Goal: Information Seeking & Learning: Learn about a topic

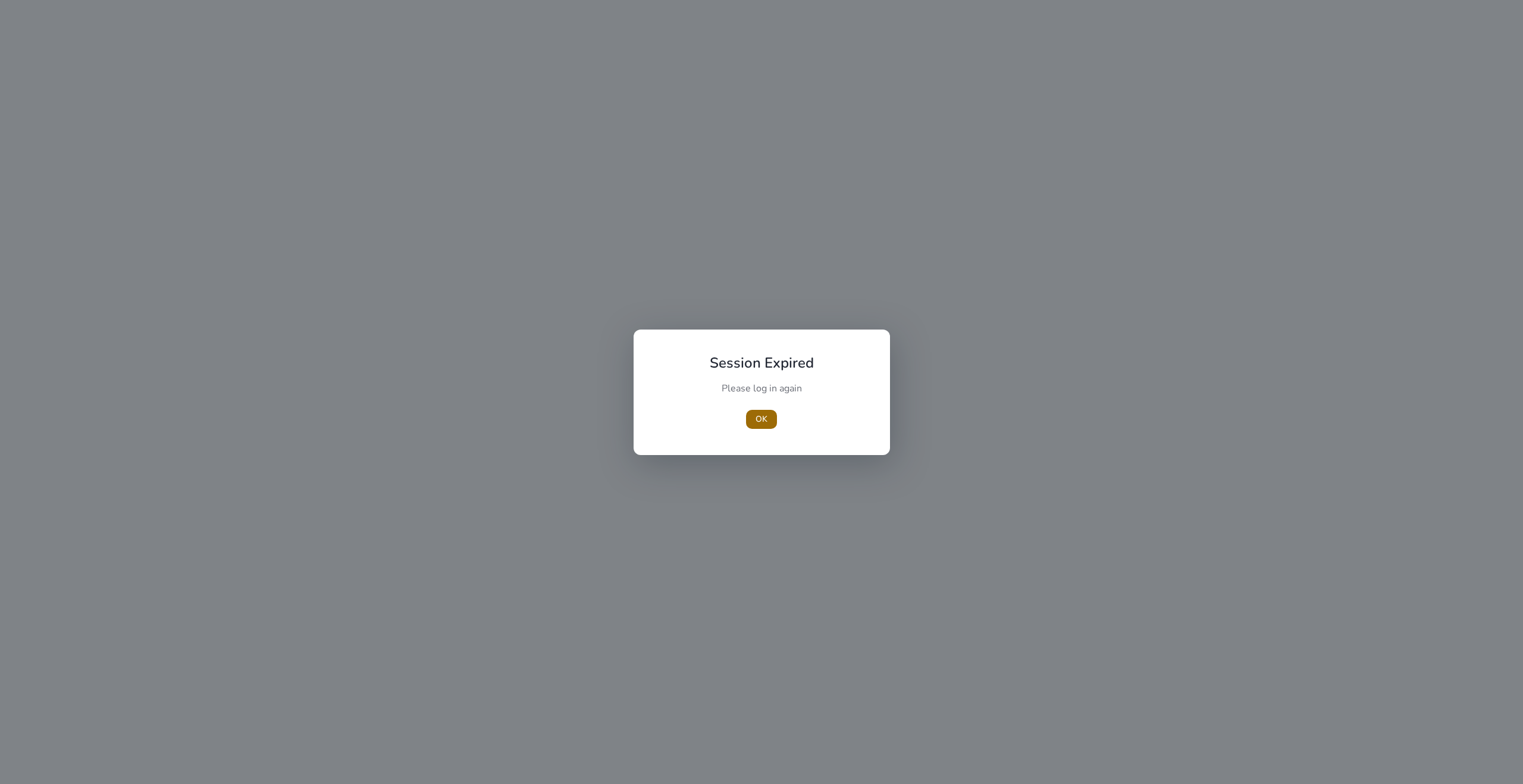
click at [754, 416] on span "button" at bounding box center [761, 419] width 31 height 28
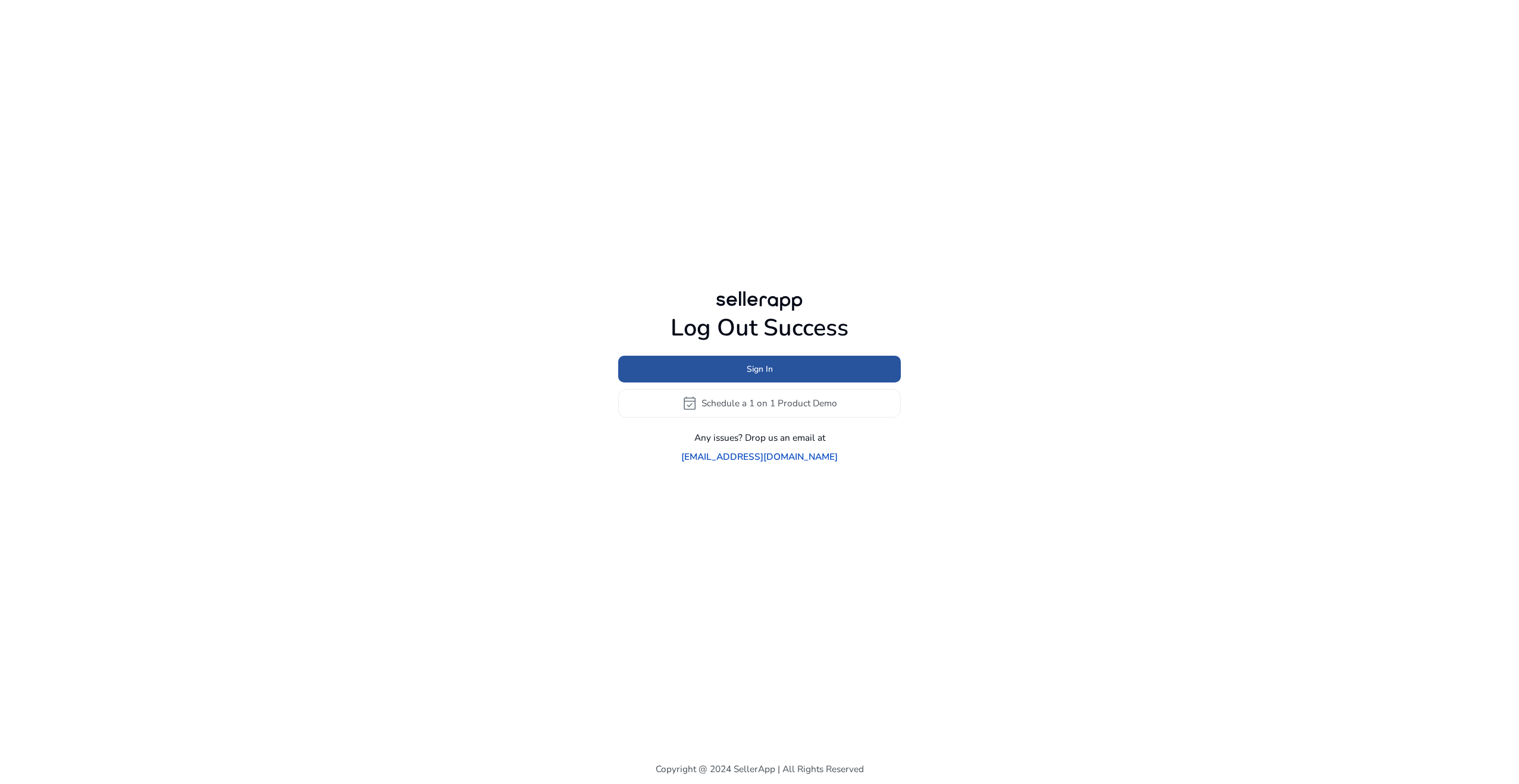
click at [711, 370] on span at bounding box center [760, 368] width 282 height 28
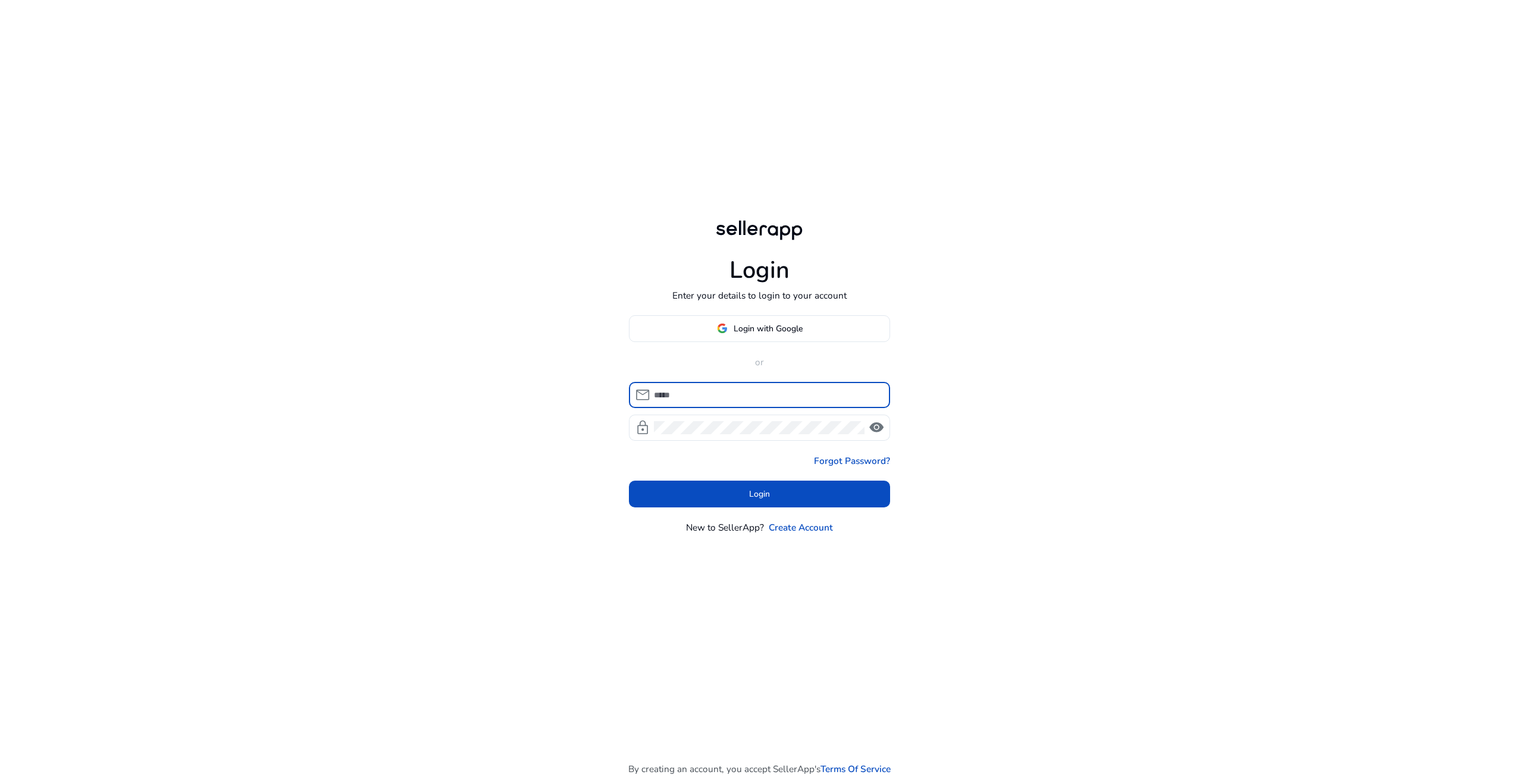
type input "**********"
click at [746, 495] on span at bounding box center [760, 494] width 262 height 28
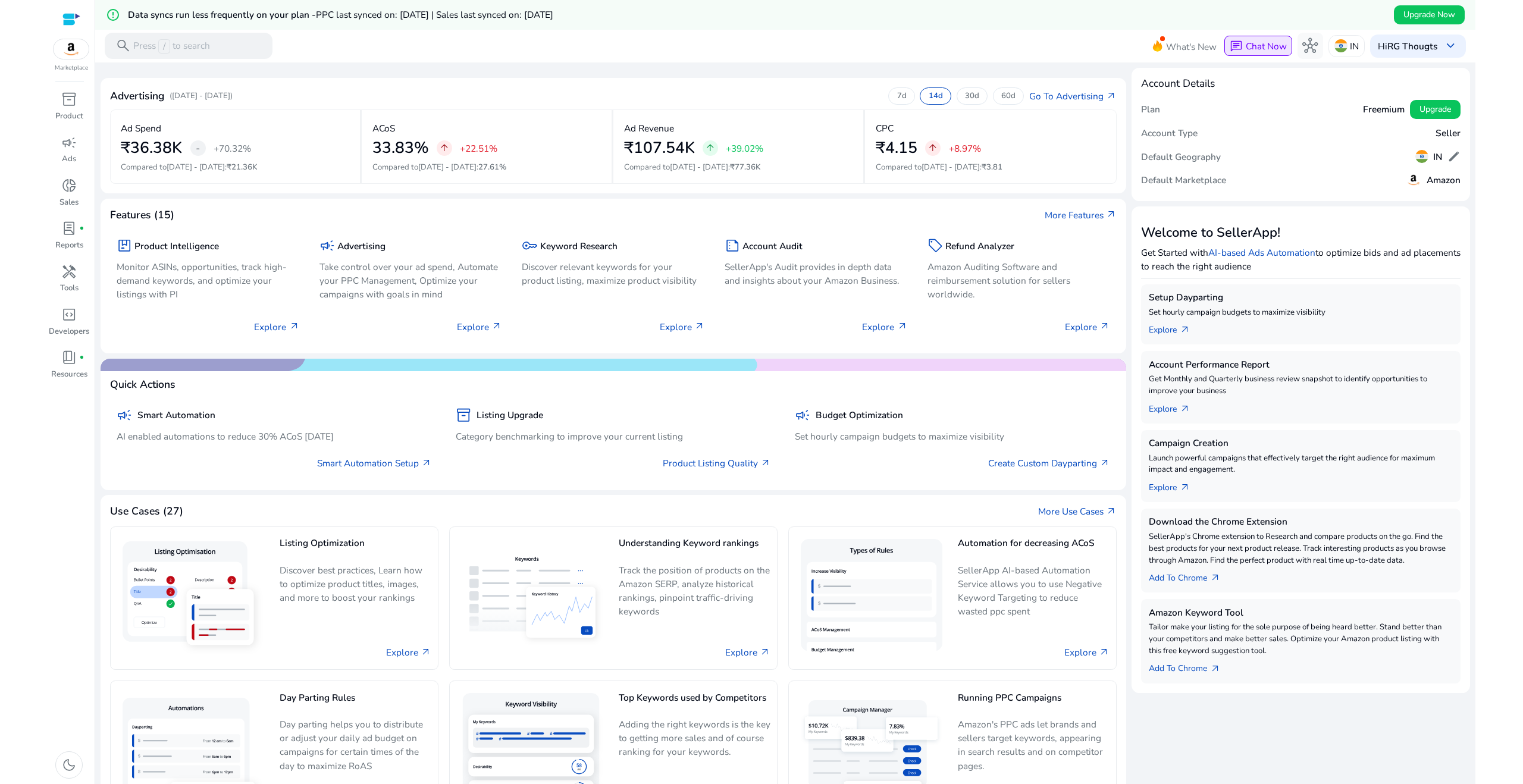
click at [1273, 46] on span "Chat Now" at bounding box center [1267, 46] width 41 height 12
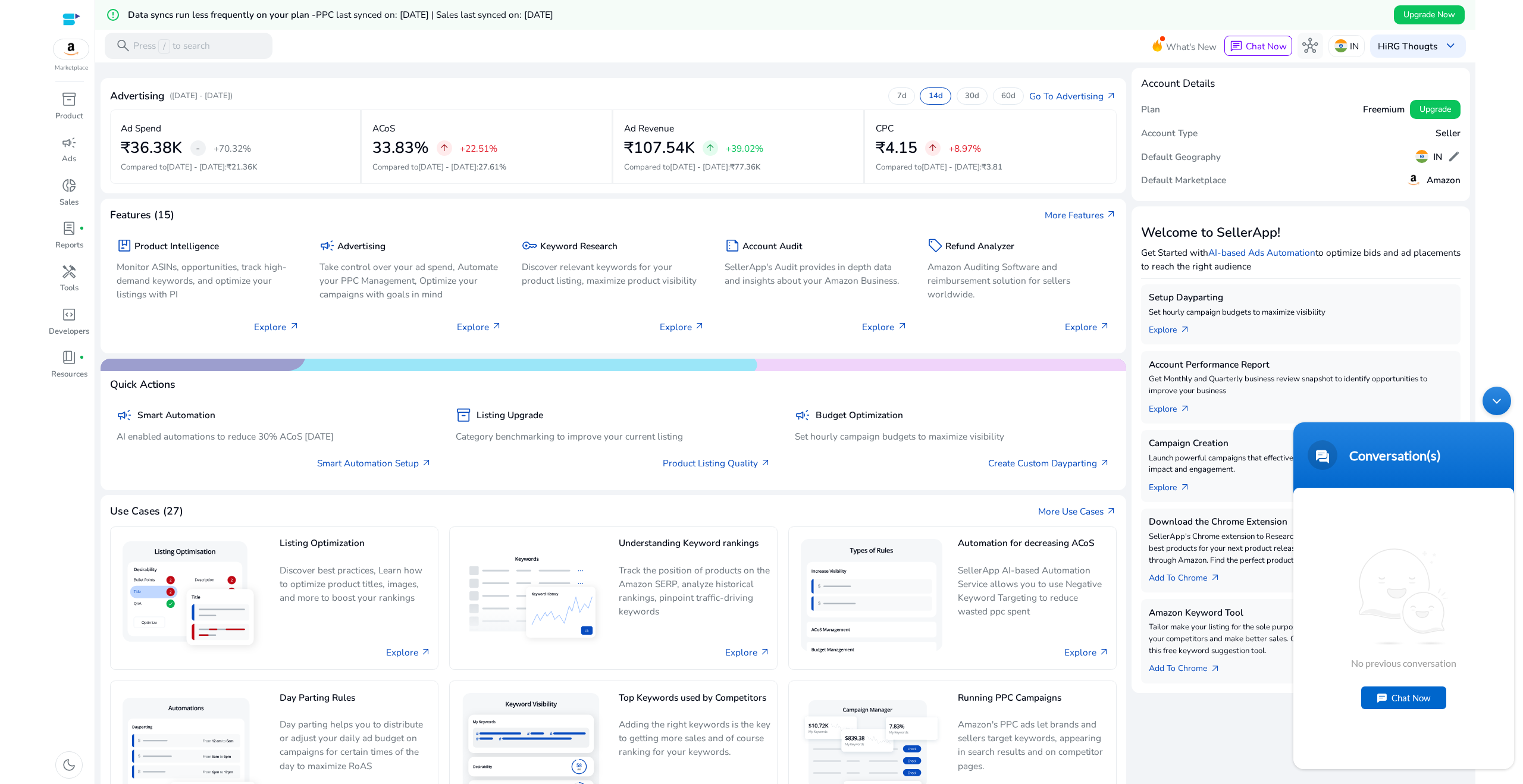
click at [1499, 404] on div "Minimize live chat window" at bounding box center [1496, 400] width 28 height 28
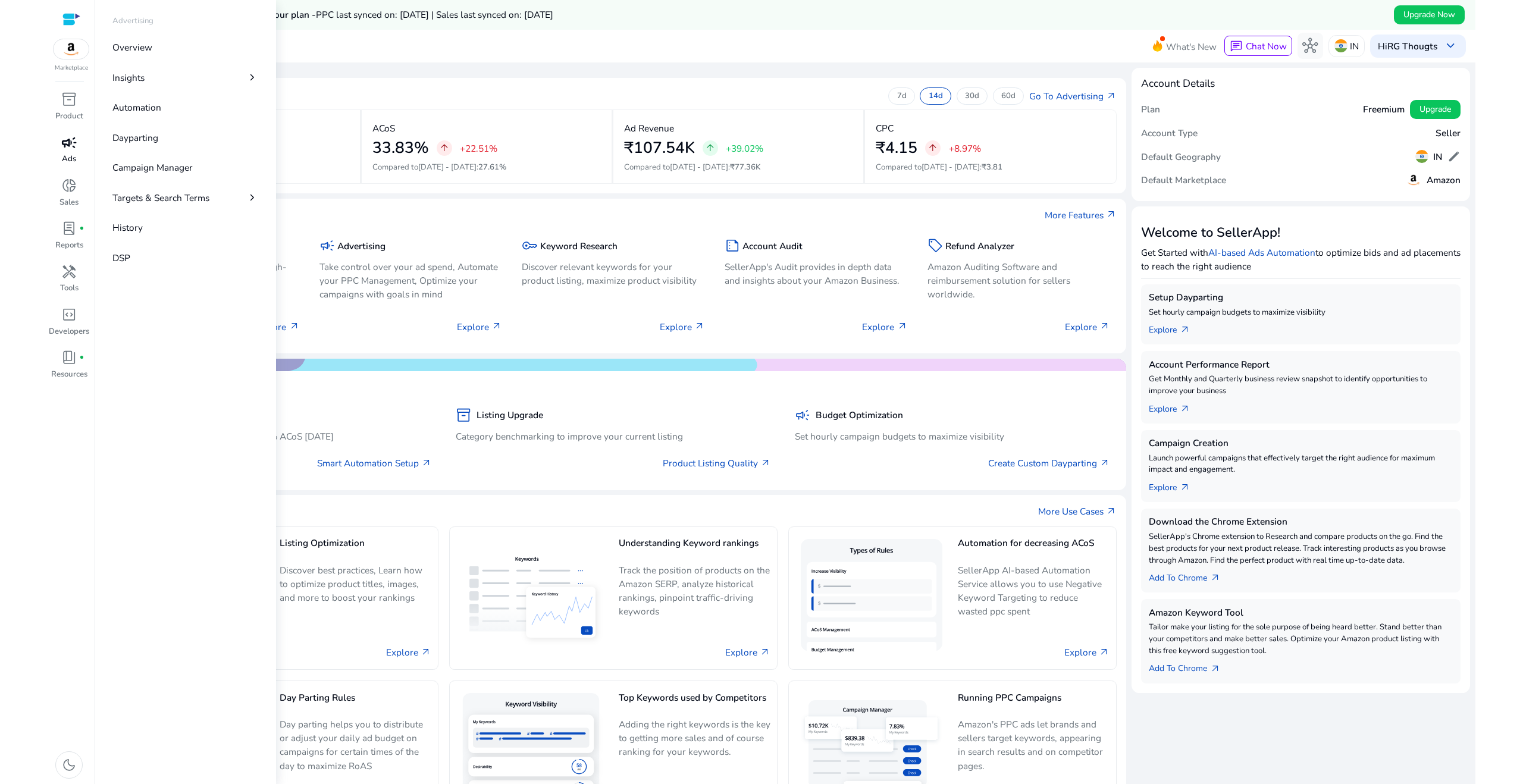
click at [67, 160] on p "Ads" at bounding box center [69, 160] width 15 height 12
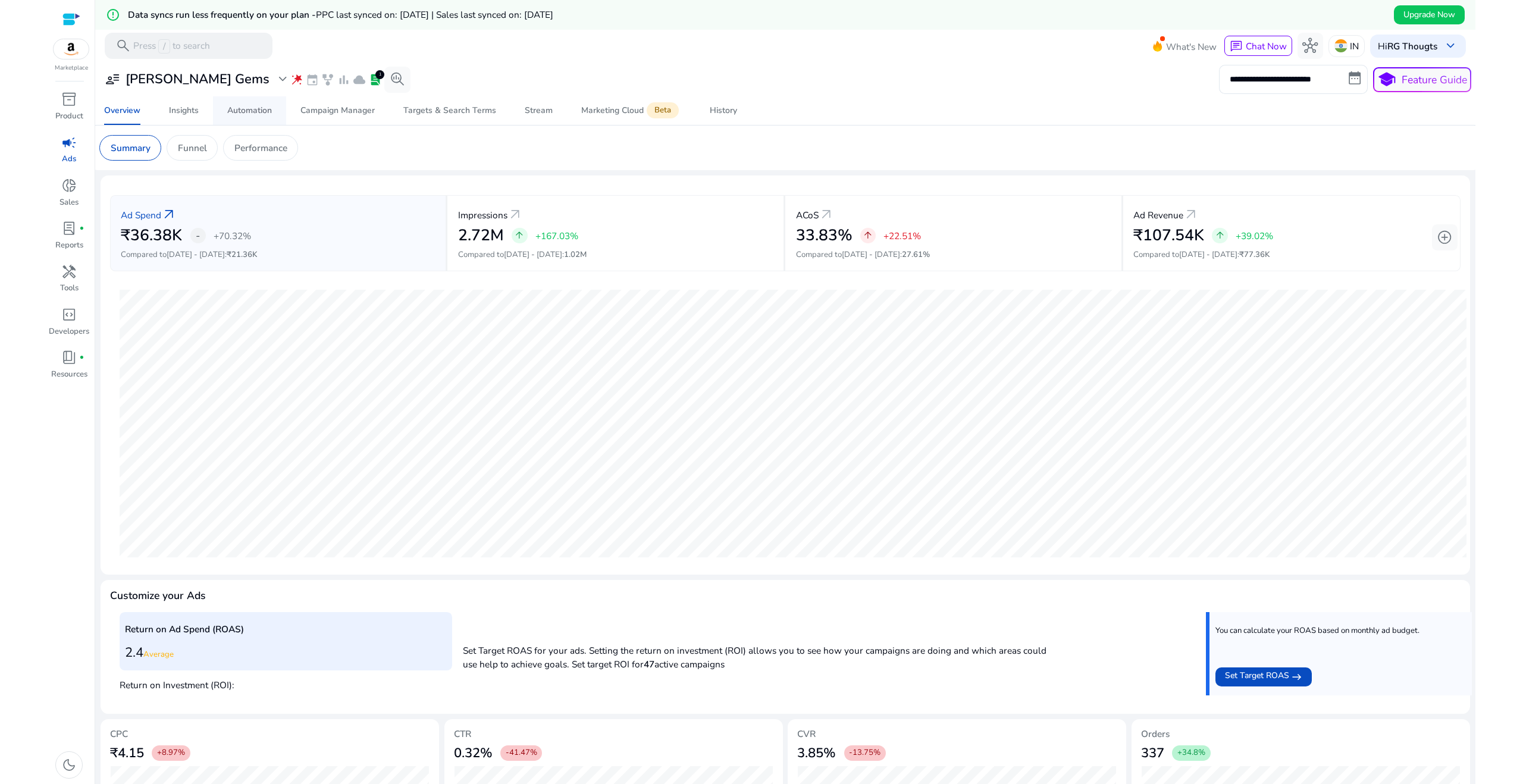
click at [259, 112] on div "Automation" at bounding box center [249, 110] width 45 height 8
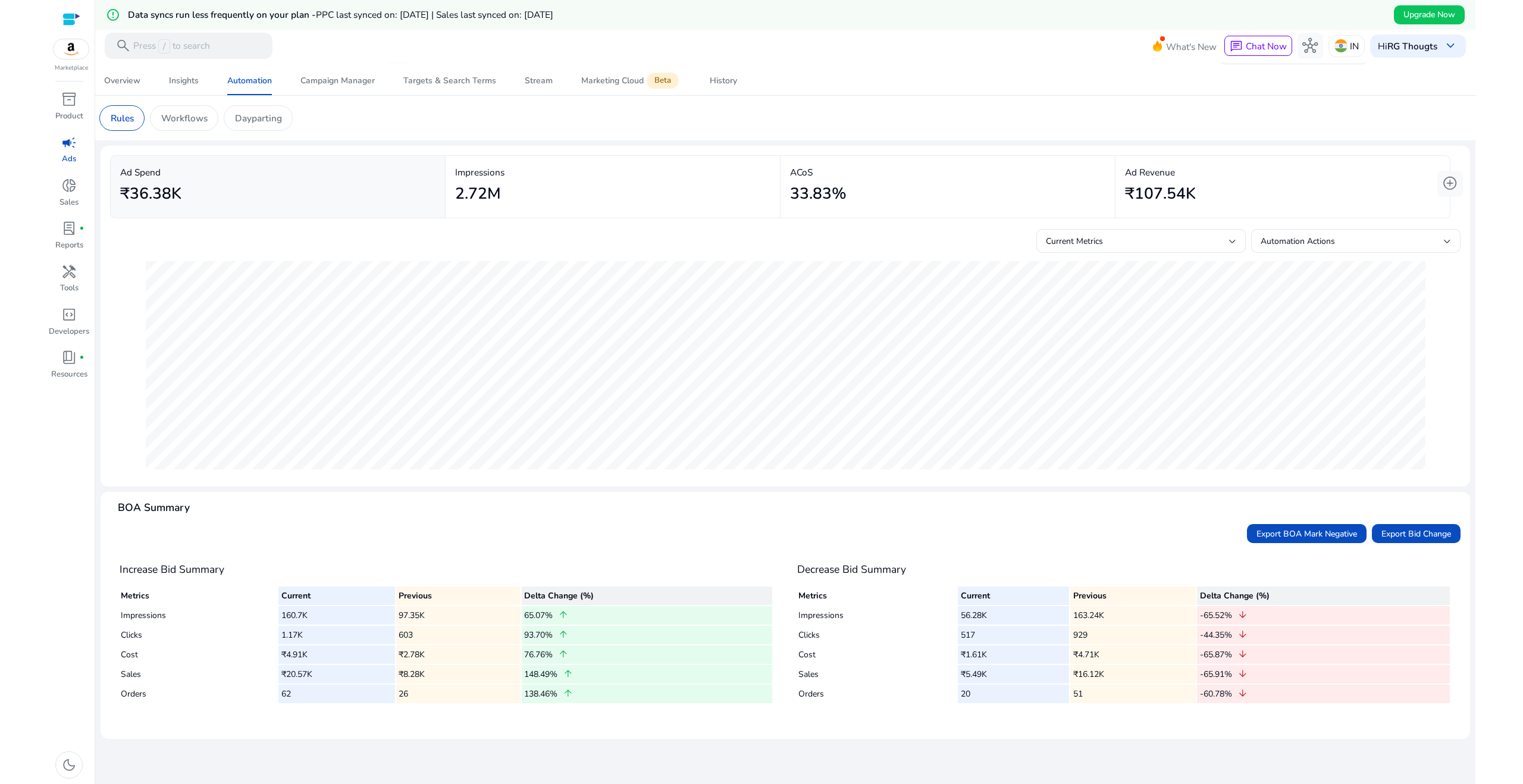
scroll to position [22, 0]
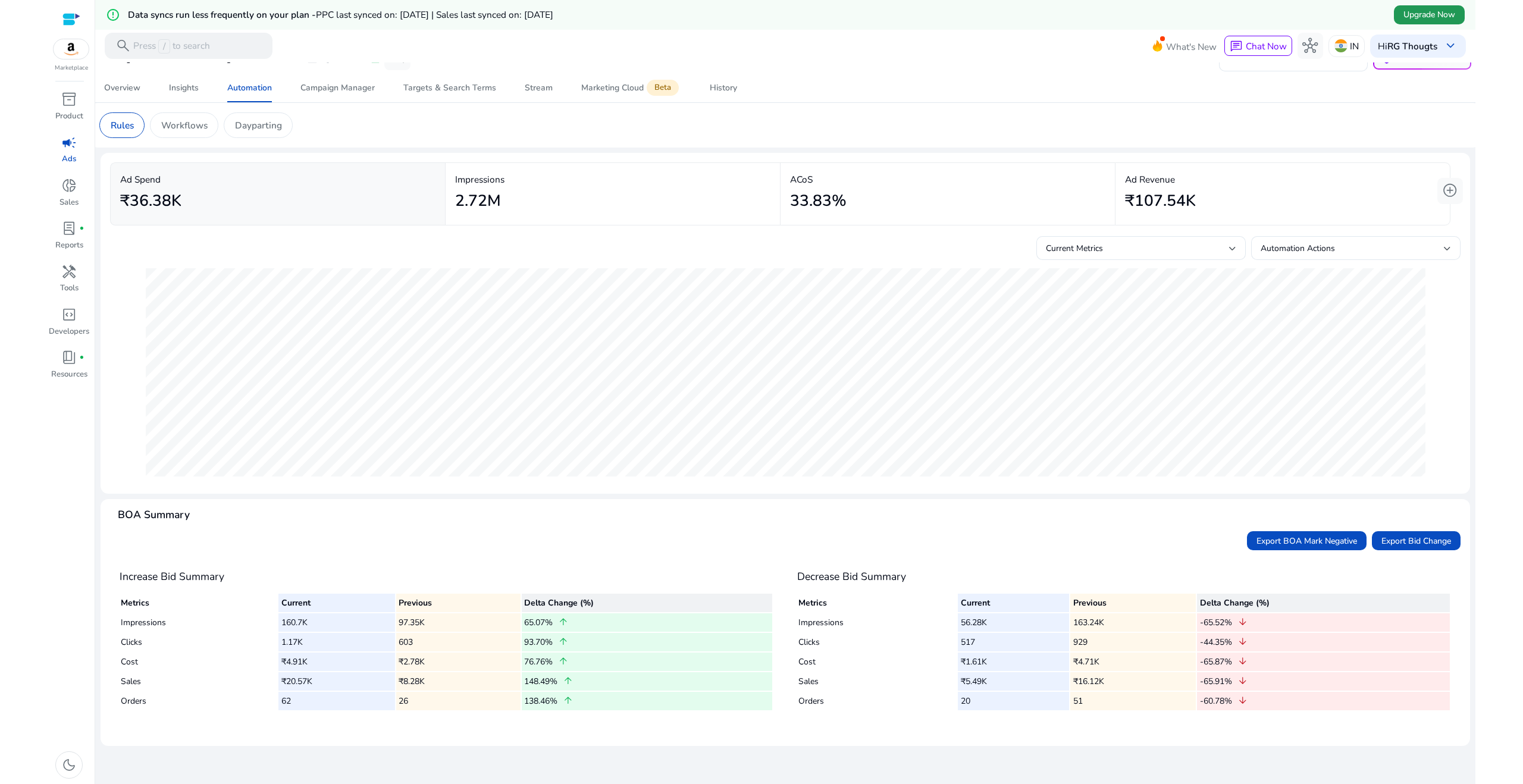
click at [1426, 12] on span "Upgrade Now" at bounding box center [1429, 15] width 51 height 12
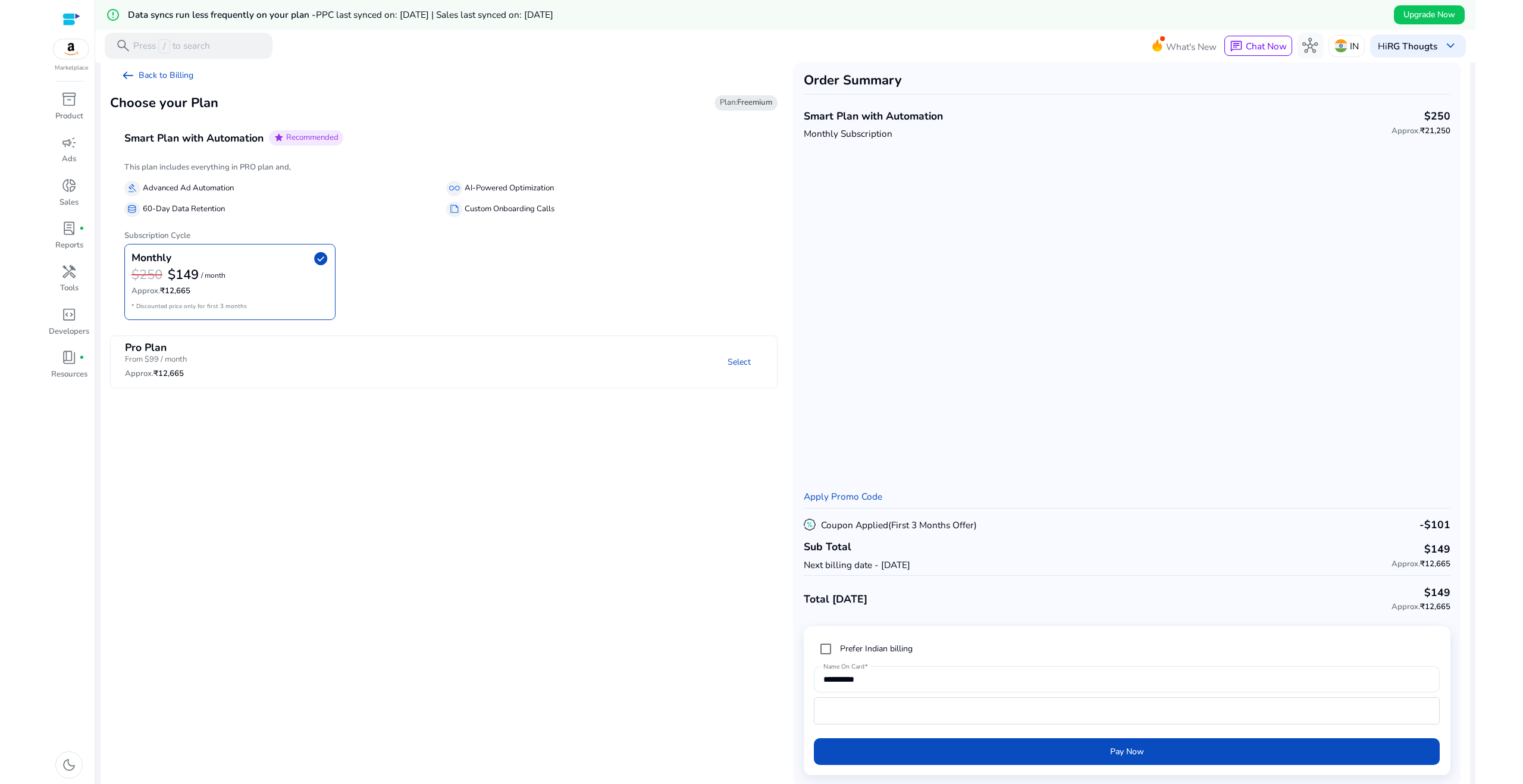
scroll to position [22, 0]
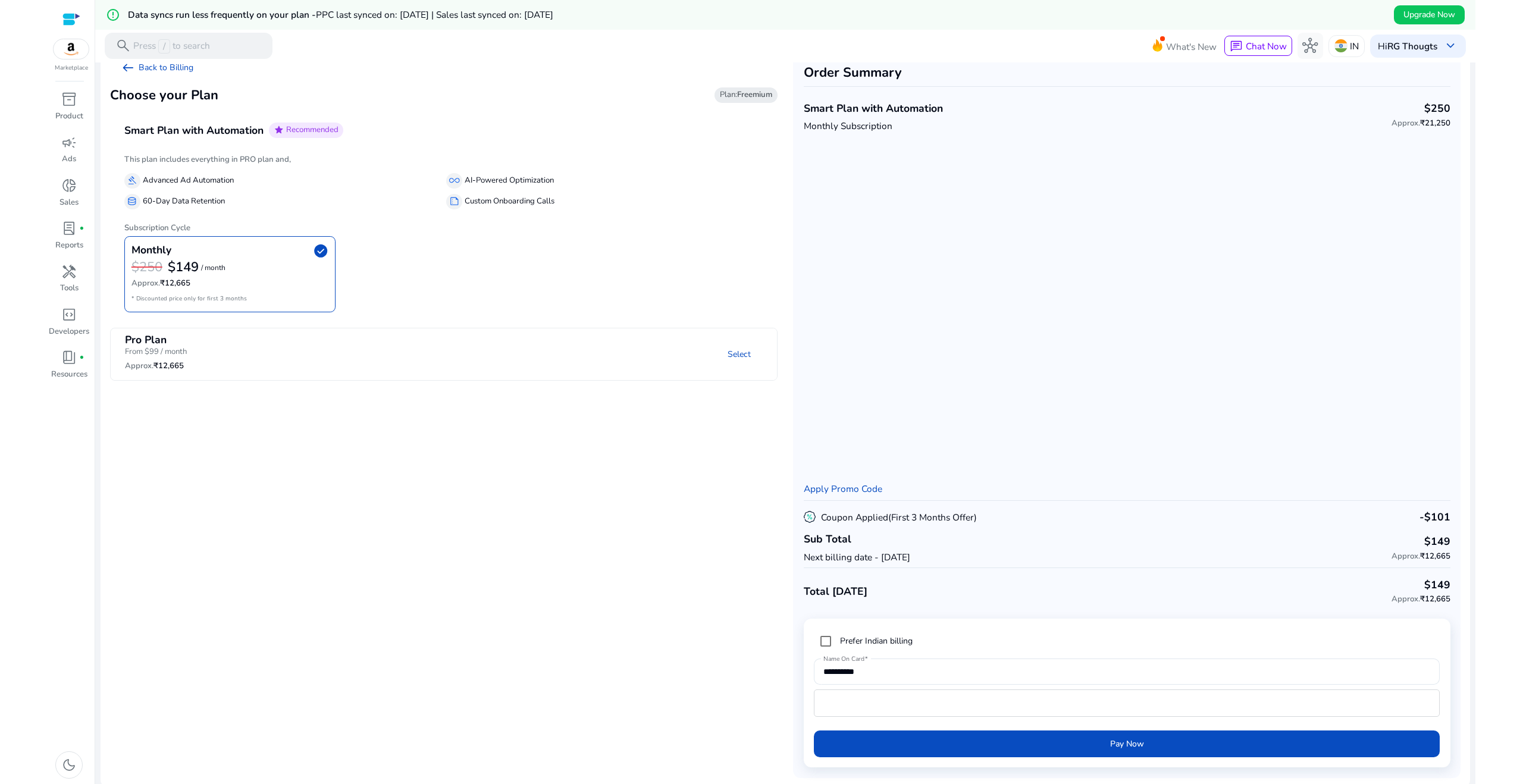
click at [507, 370] on mat-panel-description "Select" at bounding box center [559, 354] width 433 height 41
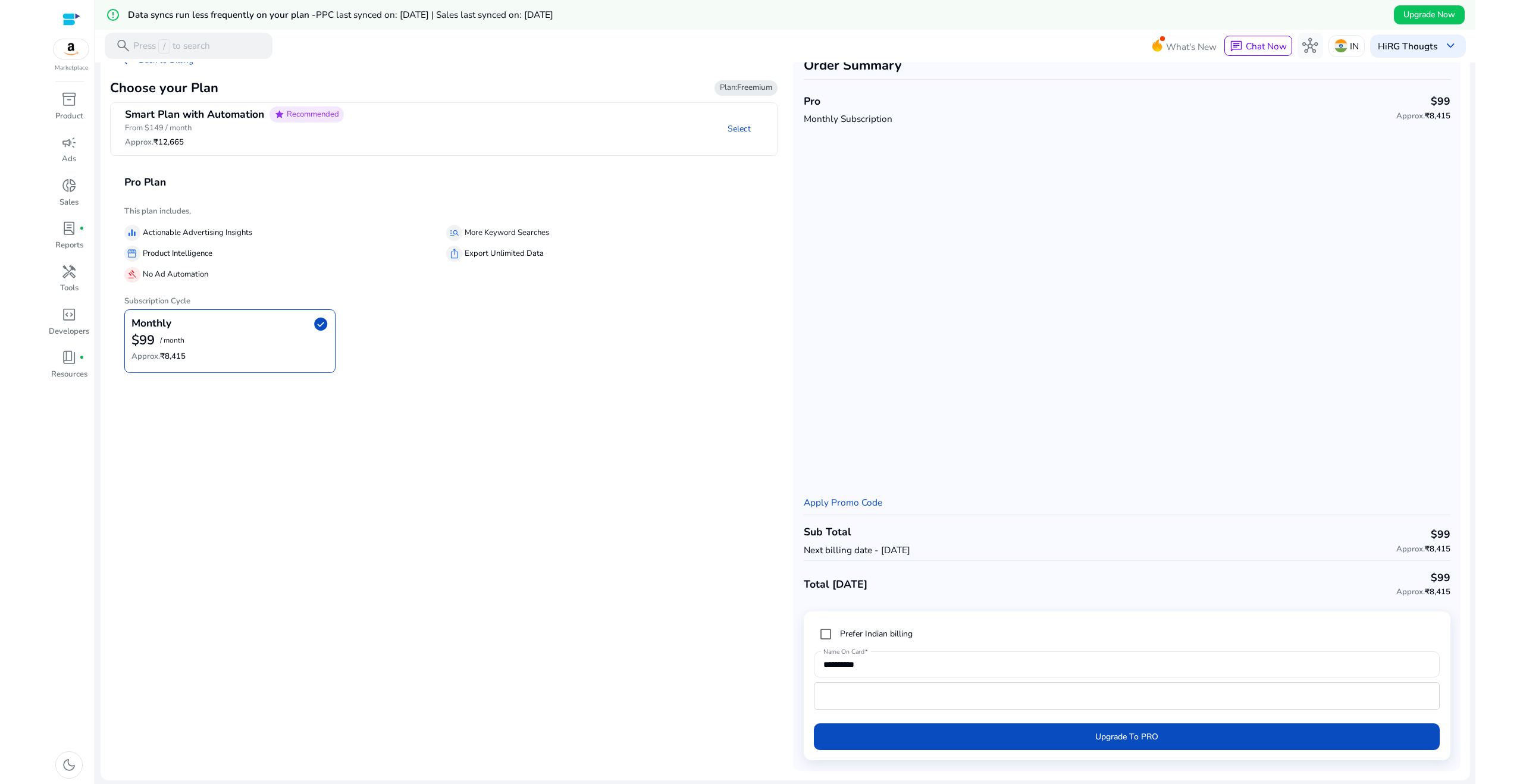
scroll to position [0, 0]
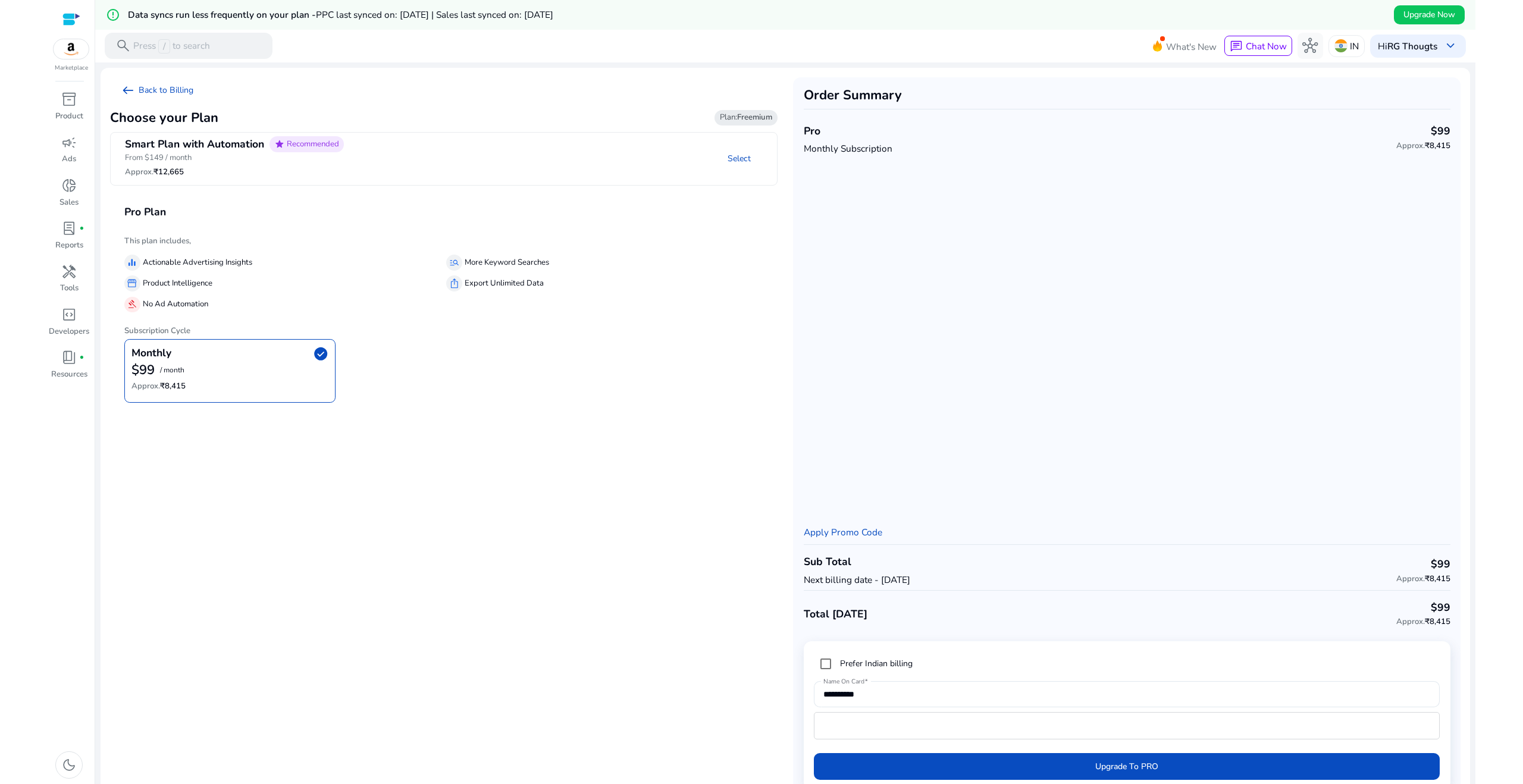
click at [510, 520] on app-plan-selection "arrow_left_alt Back to Billing Choose your Plan Plan: Freemium Smart Plan with …" at bounding box center [443, 439] width 668 height 723
click at [492, 171] on mat-panel-description "Select" at bounding box center [565, 159] width 423 height 44
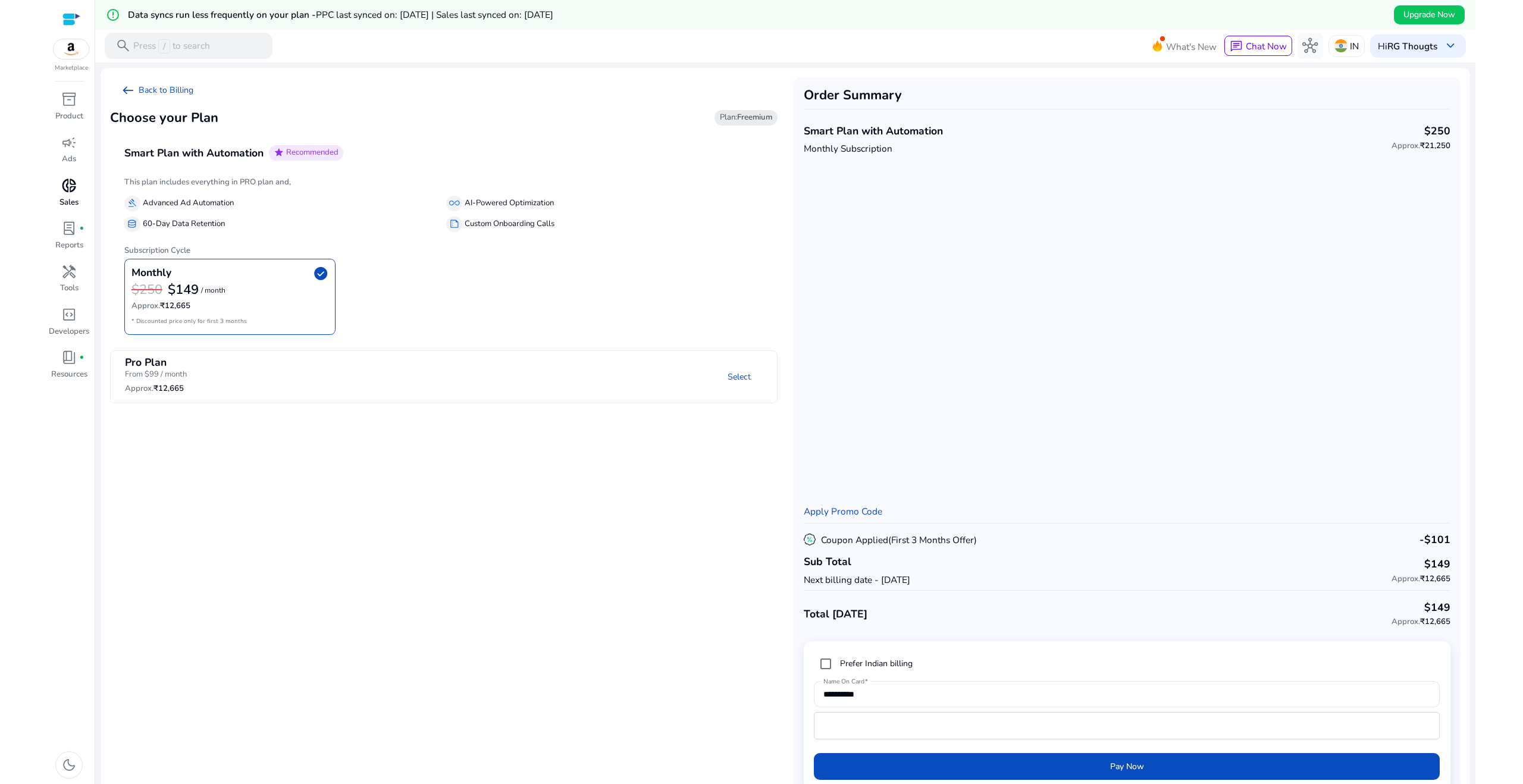
click at [64, 191] on span "donut_small" at bounding box center [69, 186] width 15 height 15
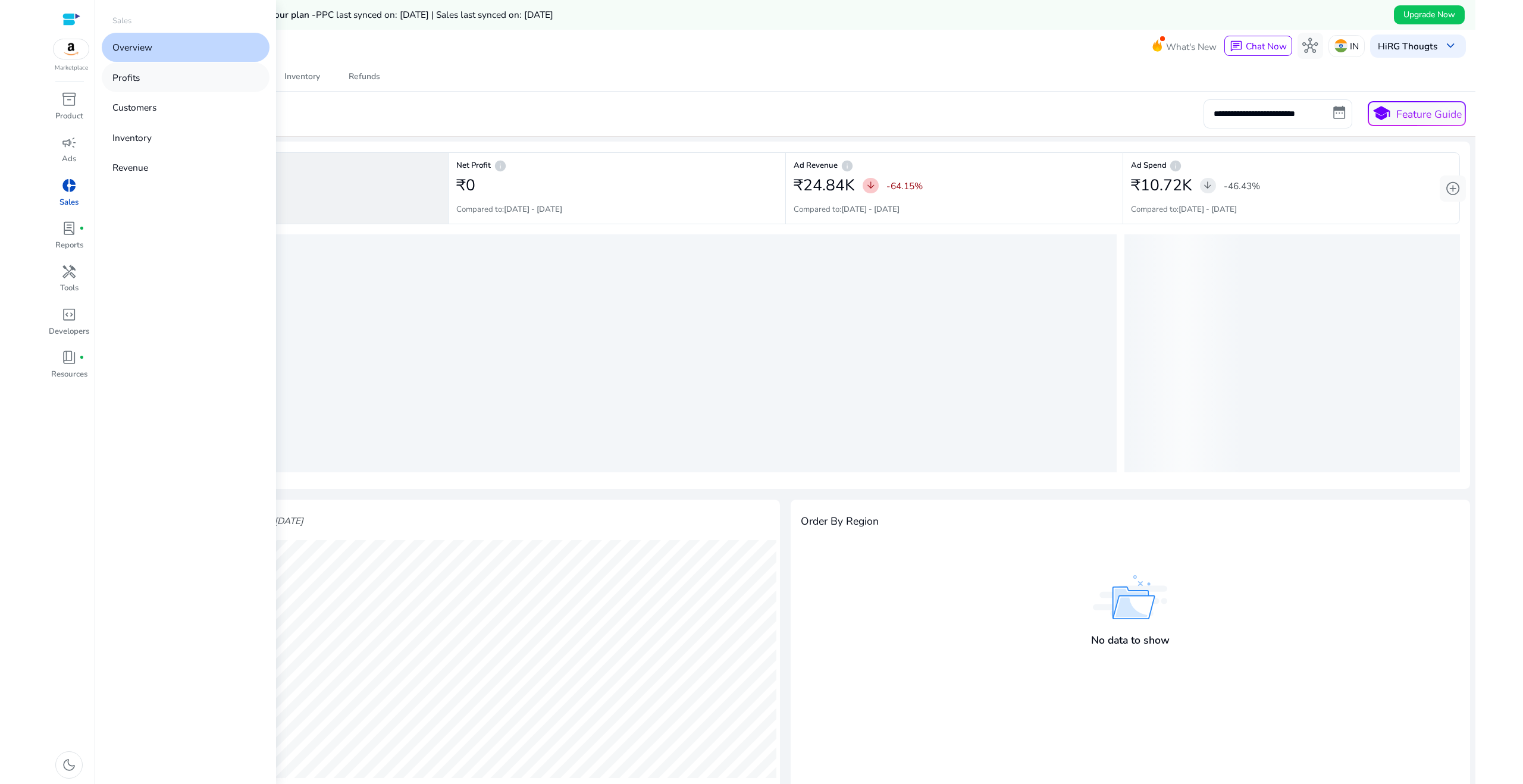
click at [147, 77] on link "Profits" at bounding box center [186, 77] width 168 height 29
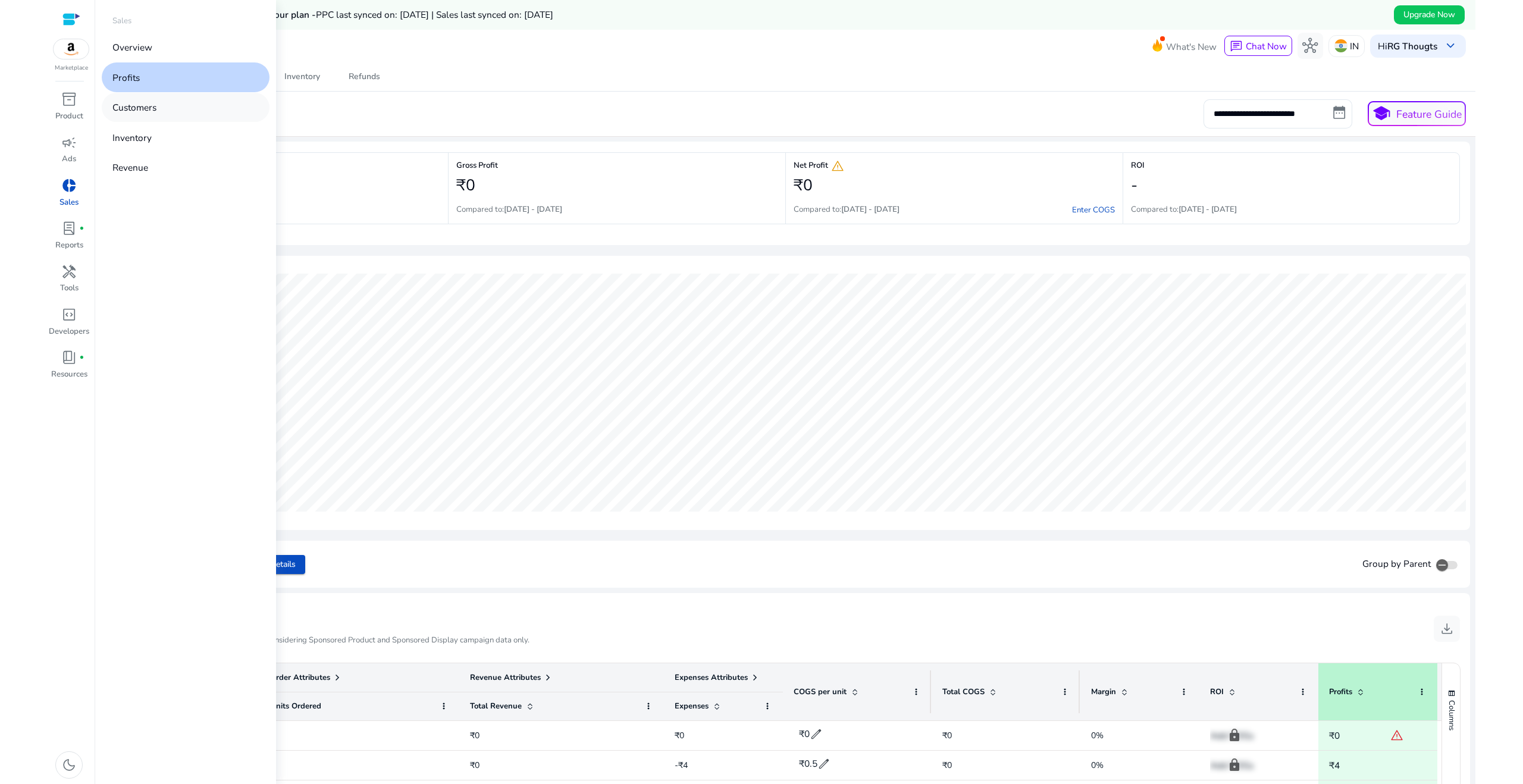
click at [141, 107] on p "Customers" at bounding box center [134, 107] width 44 height 14
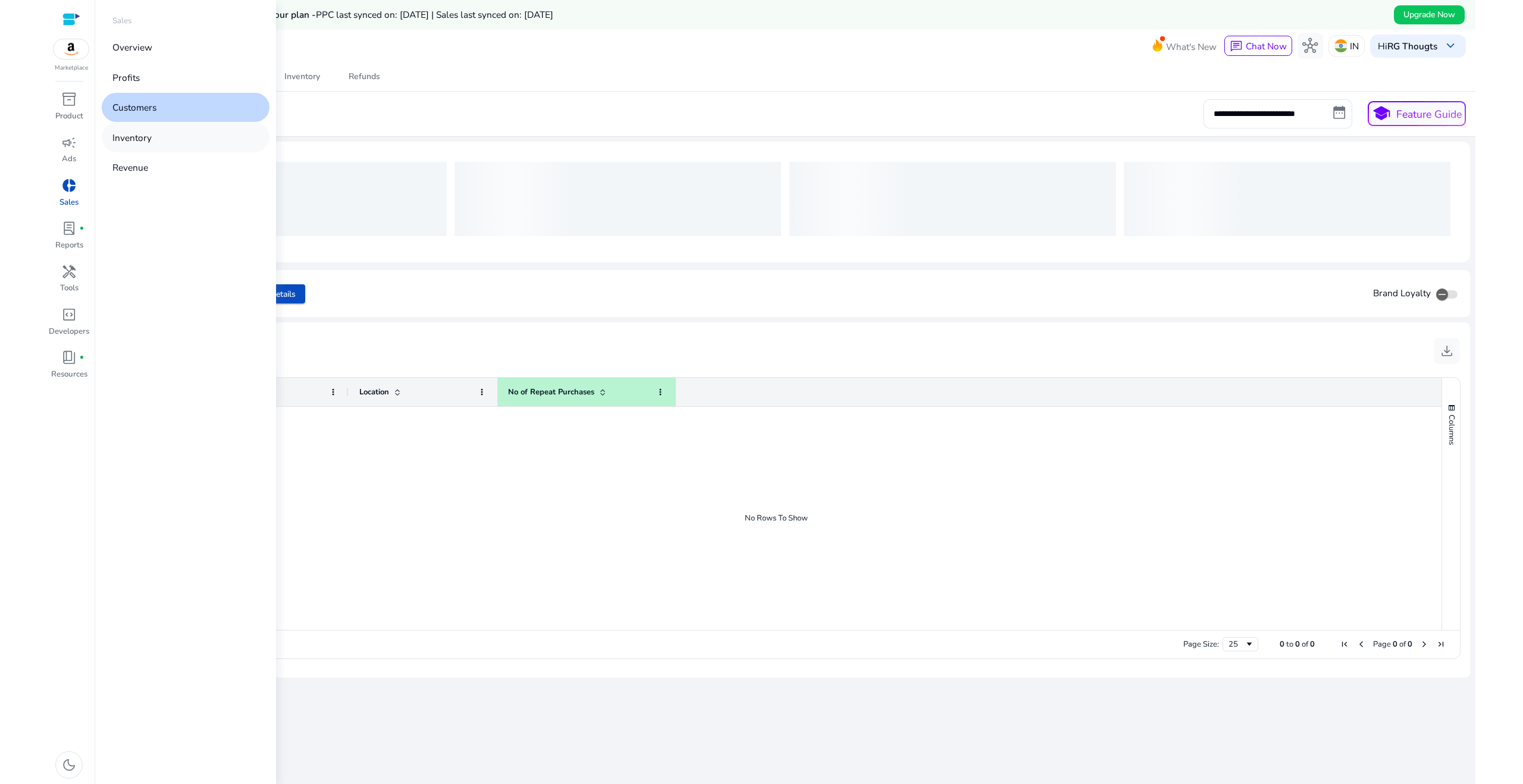
click at [153, 138] on link "Inventory" at bounding box center [186, 137] width 168 height 29
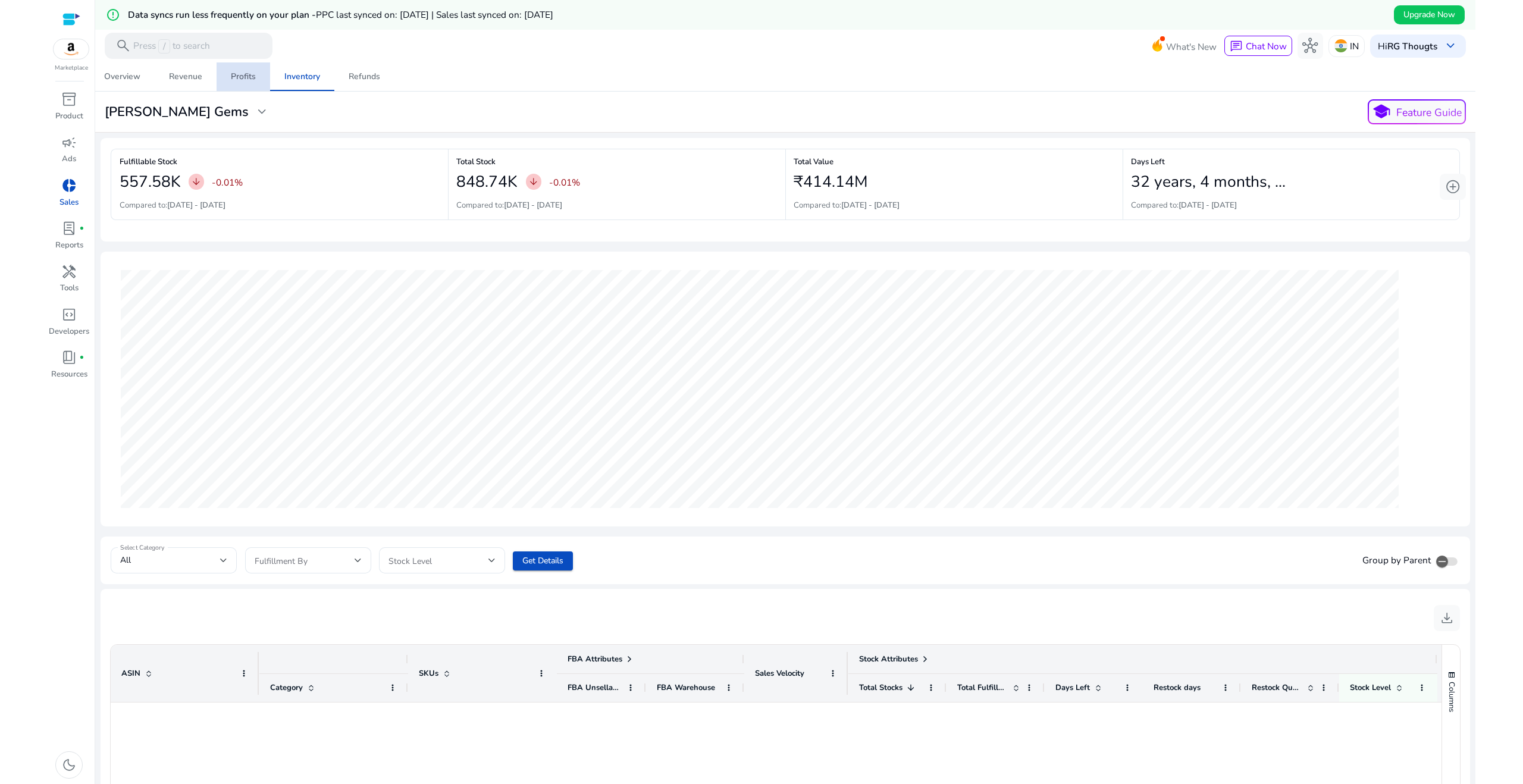
click at [245, 80] on div "Profits" at bounding box center [243, 77] width 25 height 8
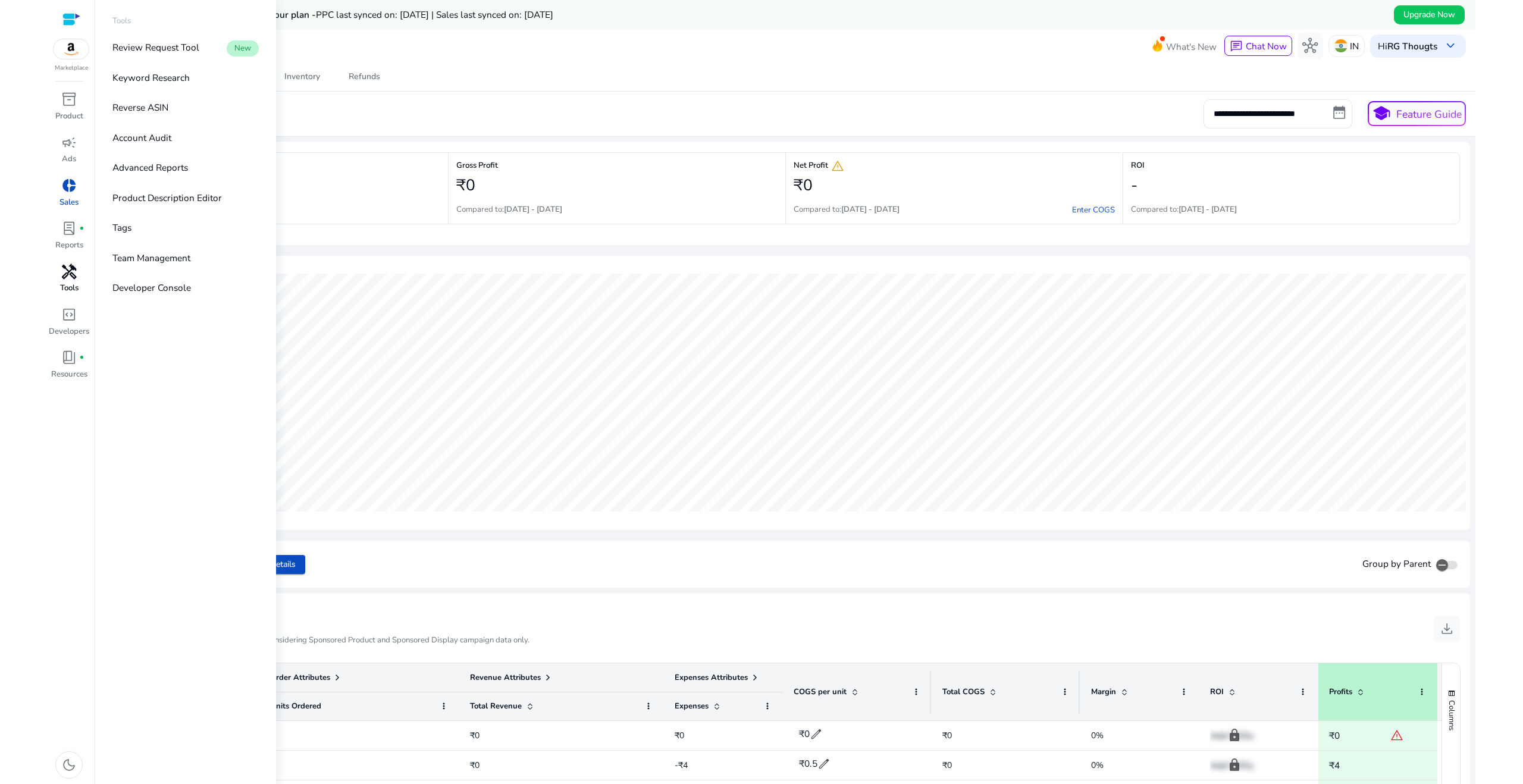
click at [64, 281] on div "handyman" at bounding box center [68, 271] width 36 height 21
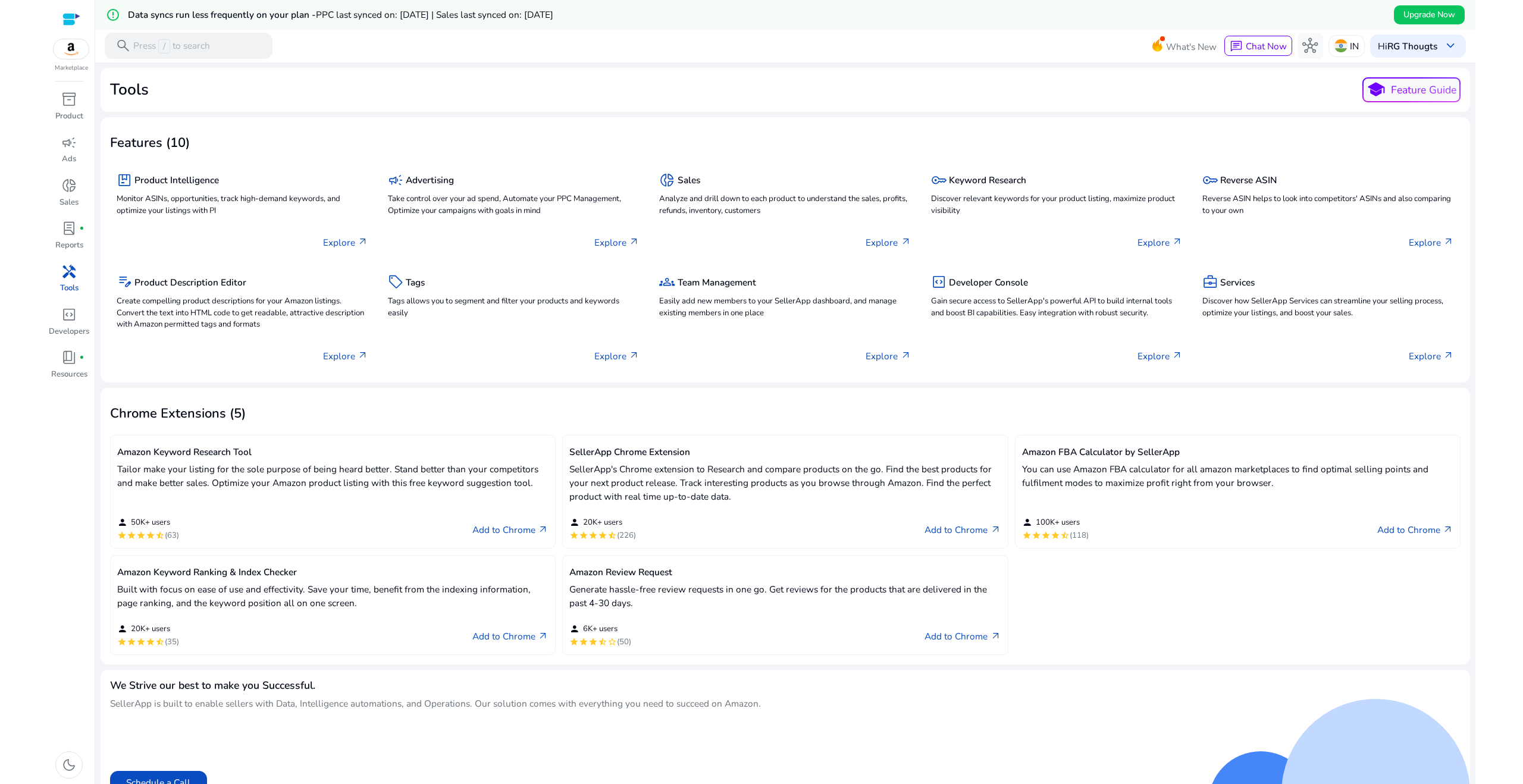
scroll to position [15, 0]
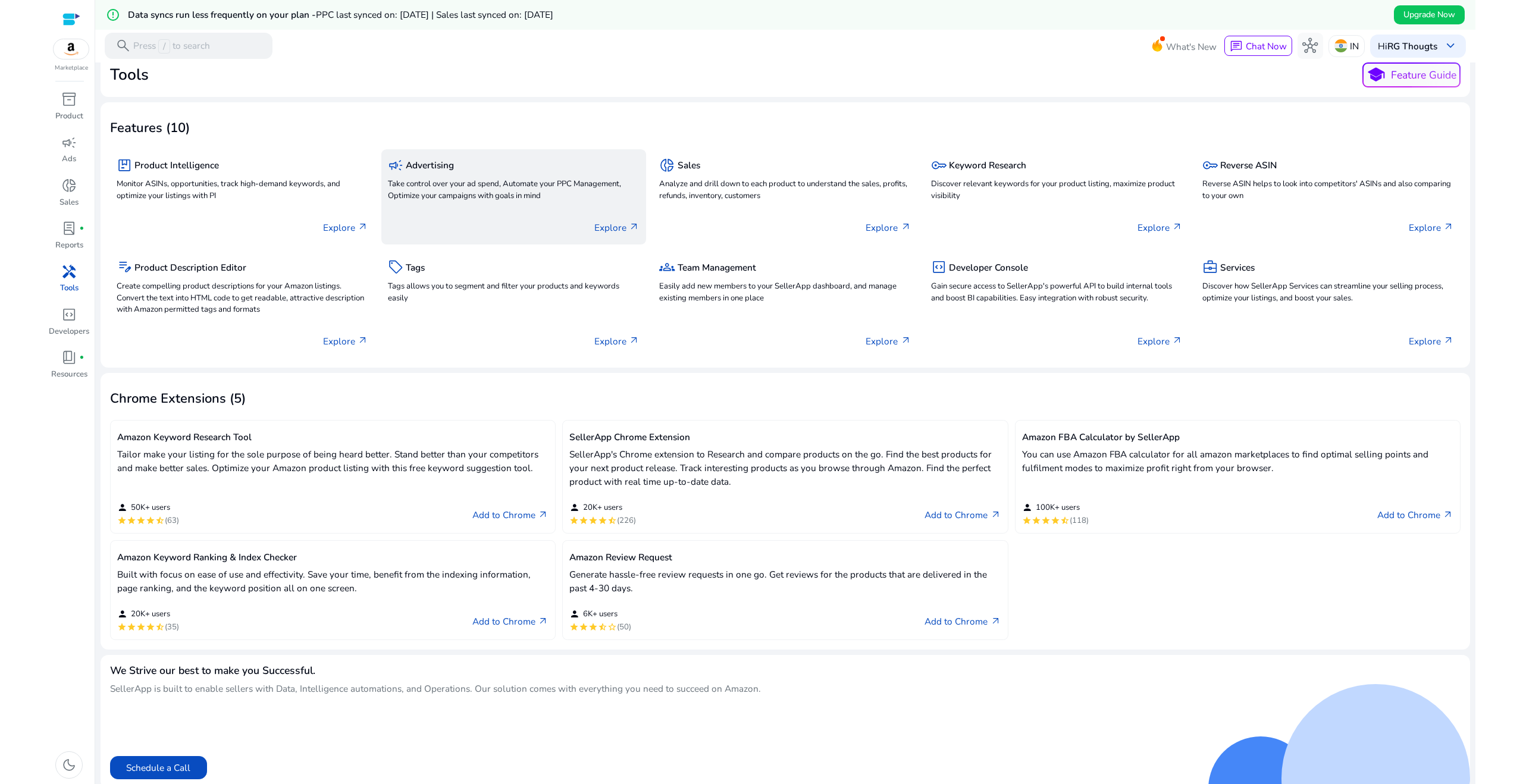
click at [455, 183] on p "Take control over your ad spend, Automate your PPC Management, Optimize your ca…" at bounding box center [514, 190] width 252 height 24
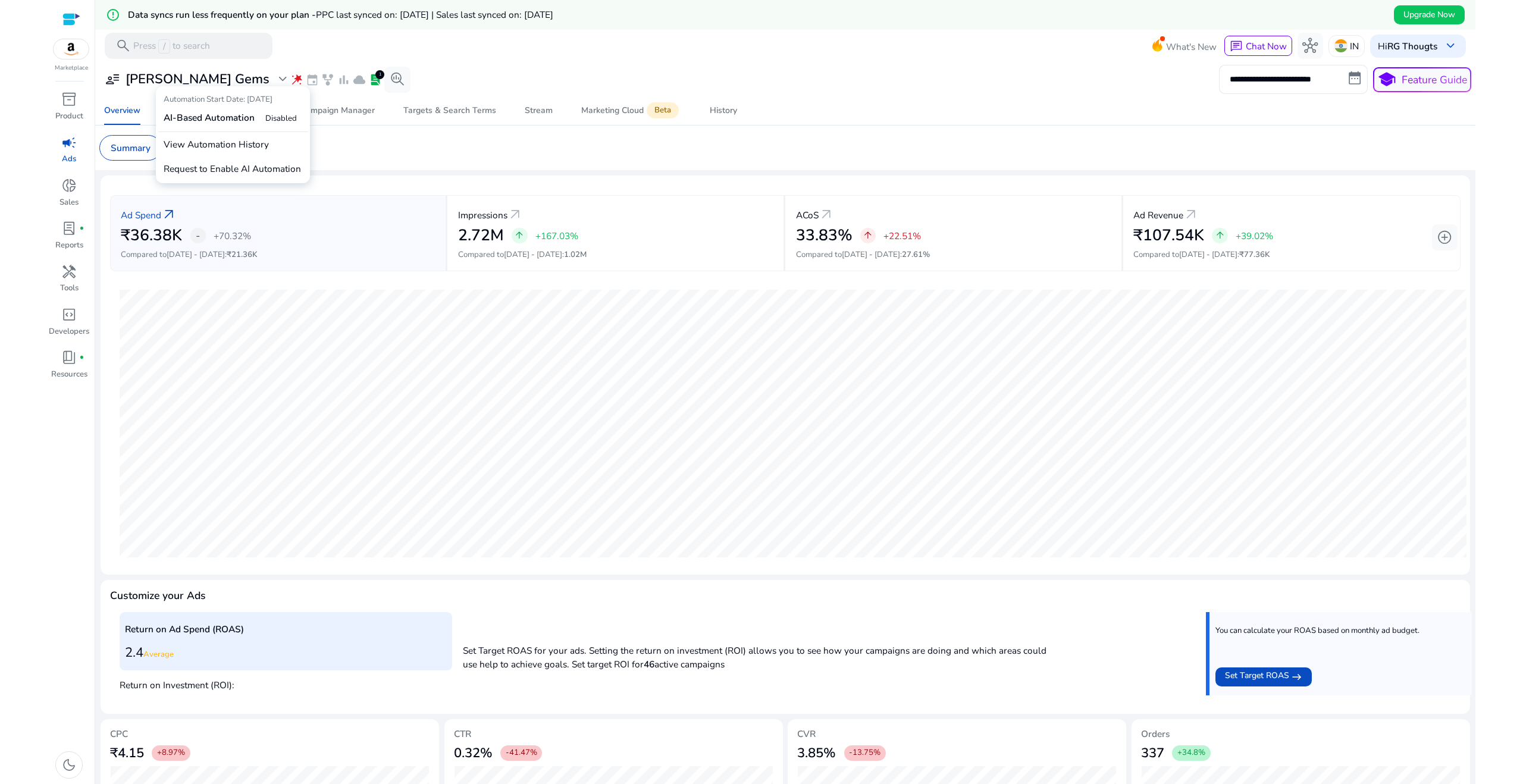
click at [290, 78] on span "wand_stars" at bounding box center [296, 79] width 13 height 13
click at [290, 75] on span "wand_stars" at bounding box center [296, 79] width 13 height 13
click at [236, 151] on p "View Automation History" at bounding box center [233, 144] width 149 height 25
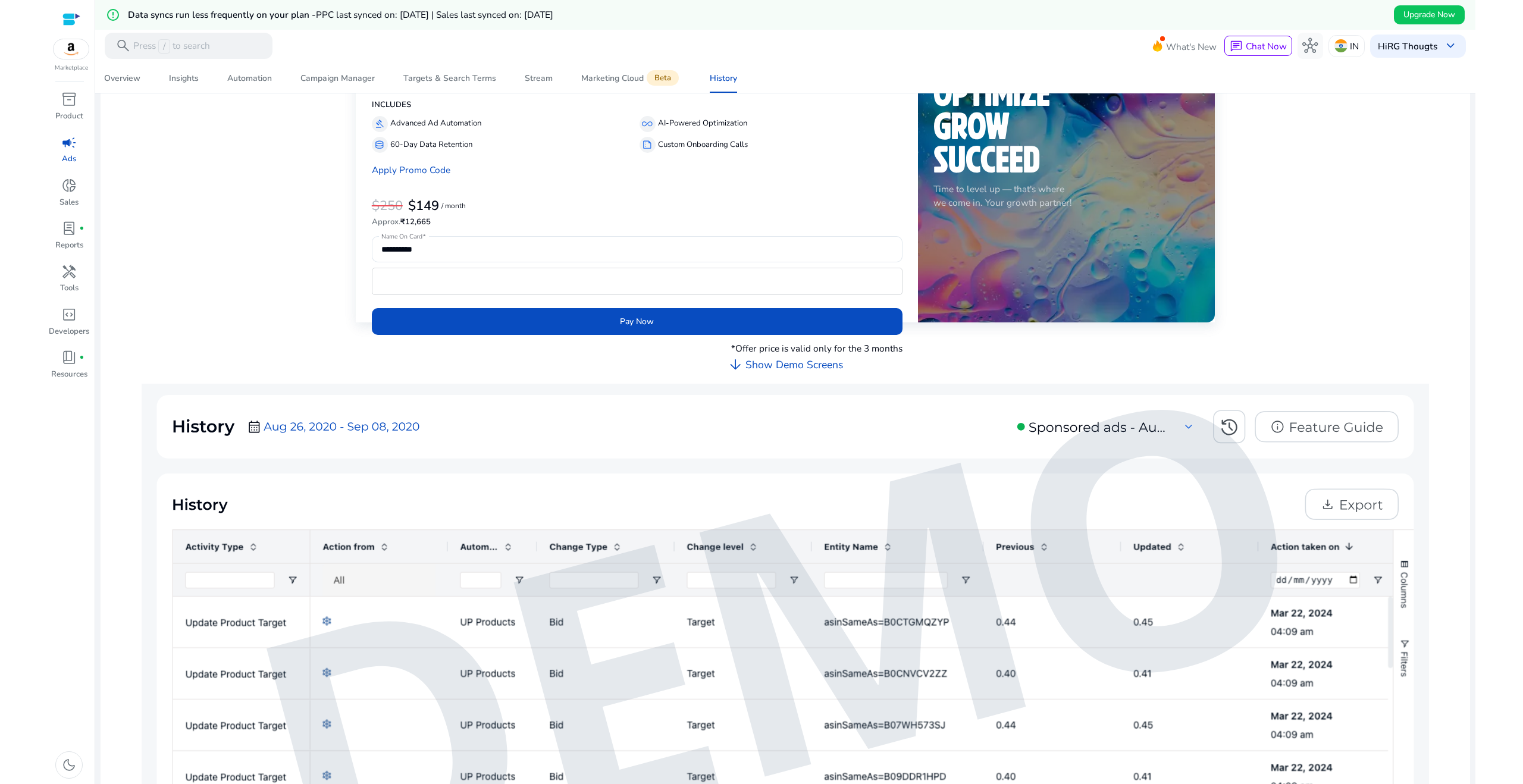
scroll to position [242, 0]
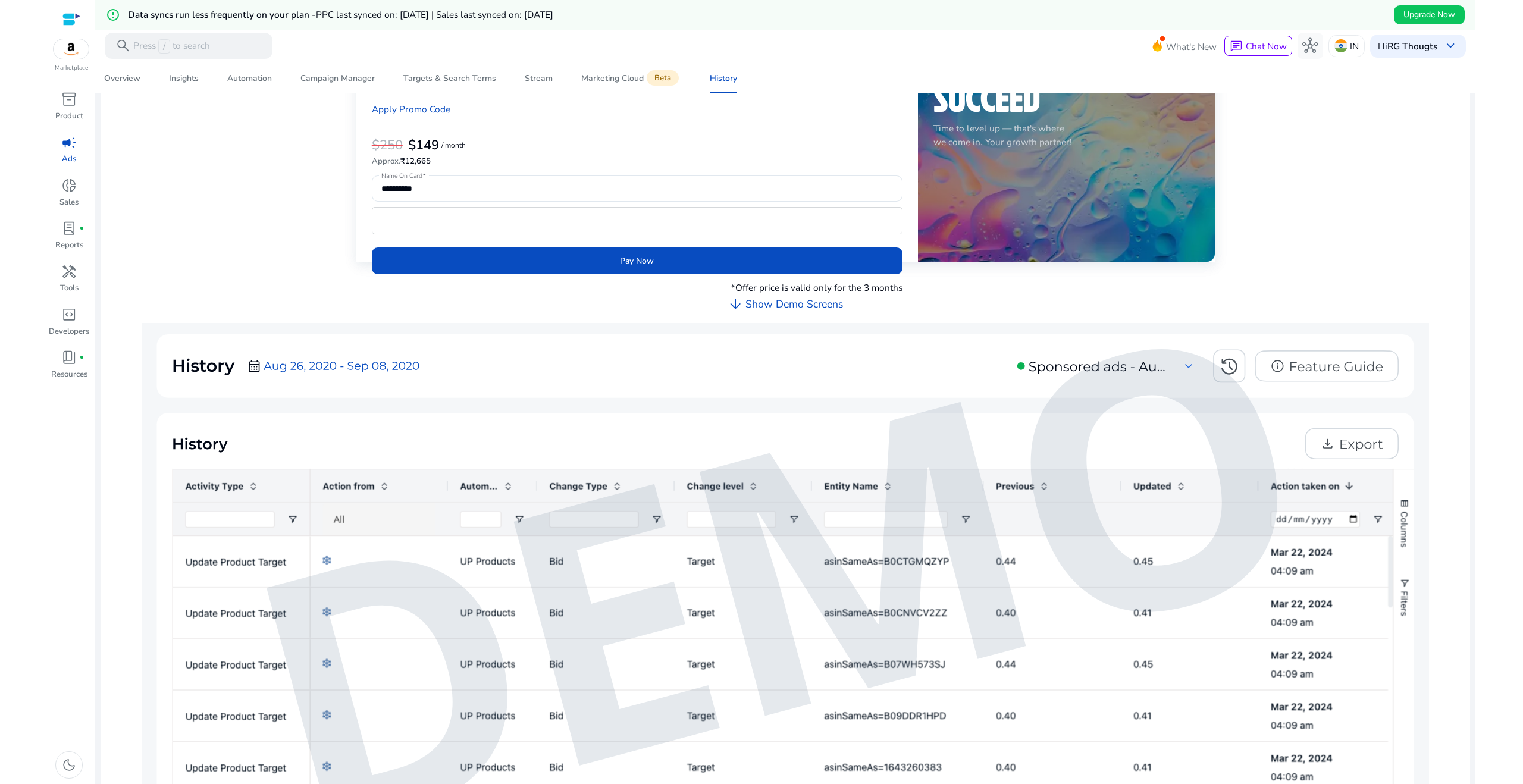
click at [312, 364] on img at bounding box center [786, 588] width 1288 height 529
click at [307, 364] on img at bounding box center [786, 588] width 1288 height 529
click at [307, 363] on img at bounding box center [786, 588] width 1288 height 529
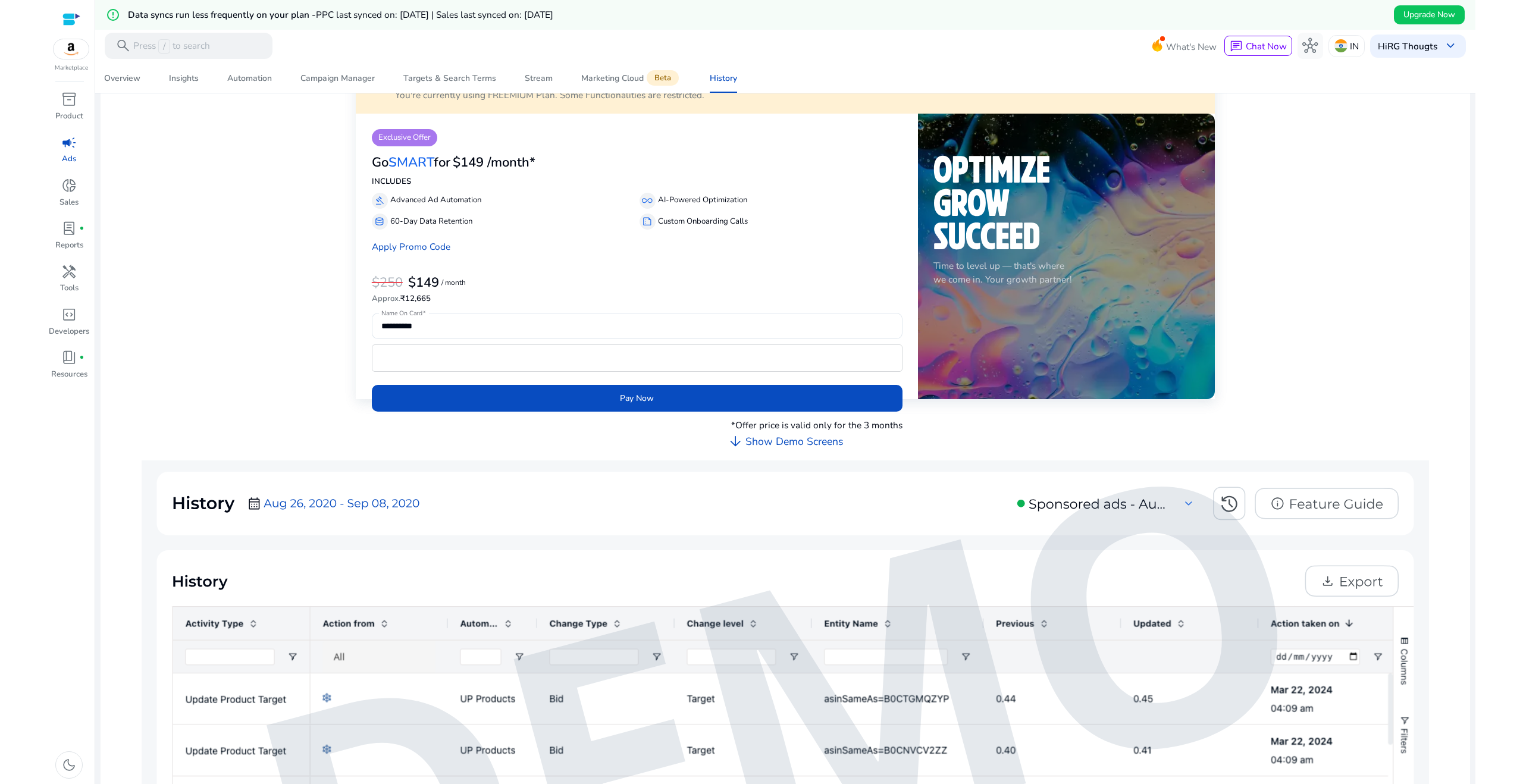
scroll to position [0, 0]
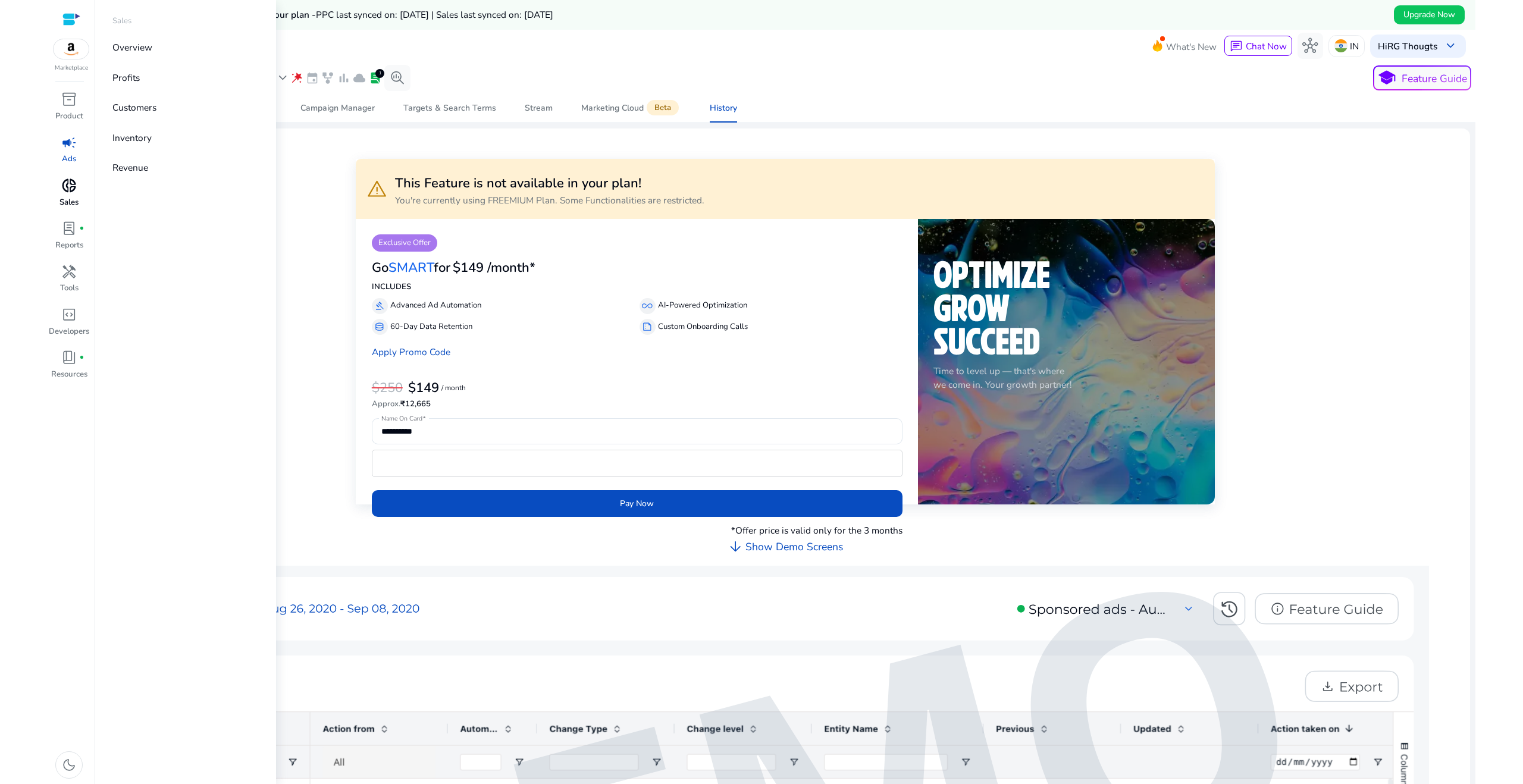
click at [69, 192] on span "donut_small" at bounding box center [69, 186] width 15 height 15
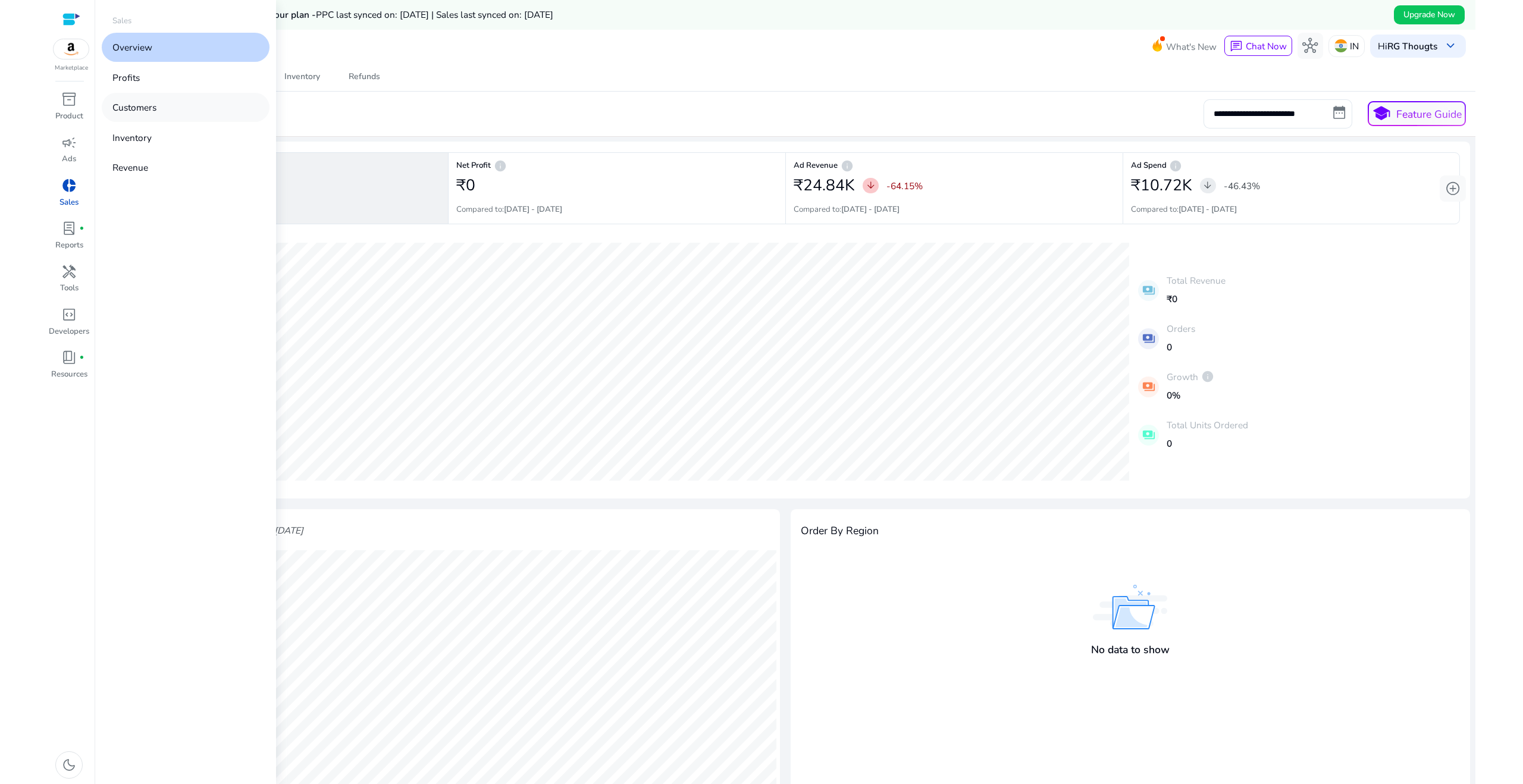
click at [140, 110] on p "Customers" at bounding box center [134, 107] width 44 height 14
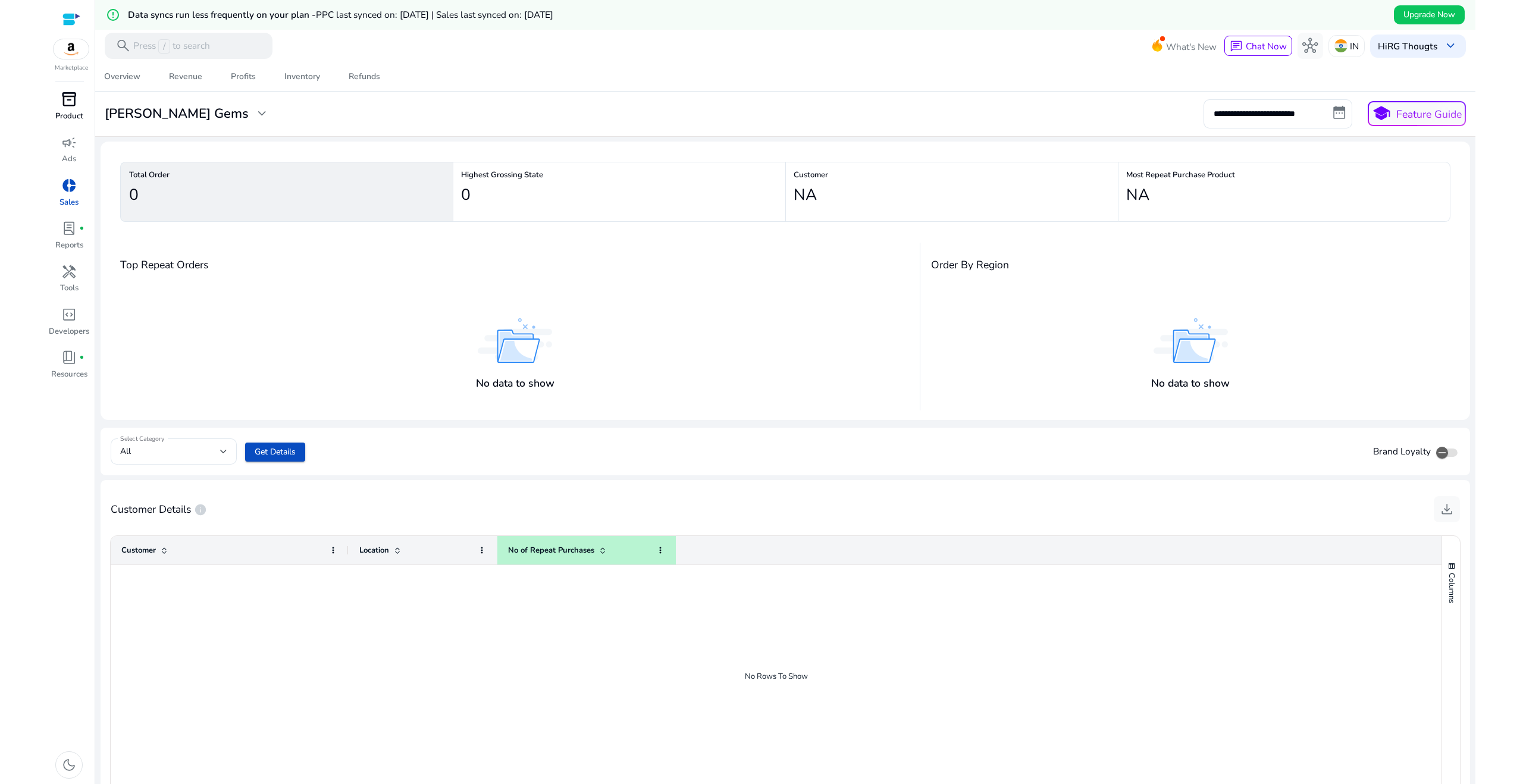
click at [64, 102] on span "inventory_2" at bounding box center [69, 99] width 15 height 15
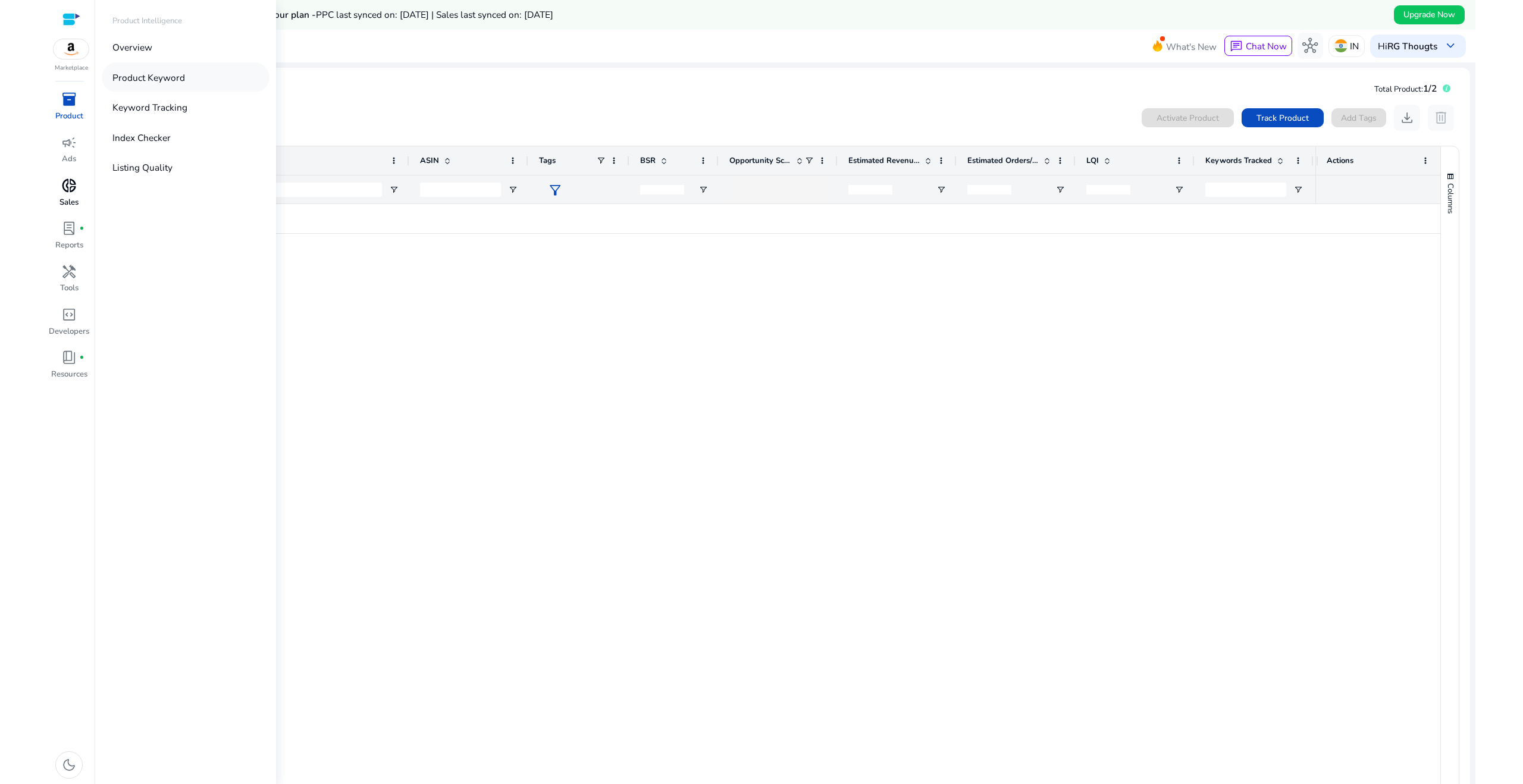
click at [171, 76] on p "Product Keyword" at bounding box center [149, 77] width 73 height 14
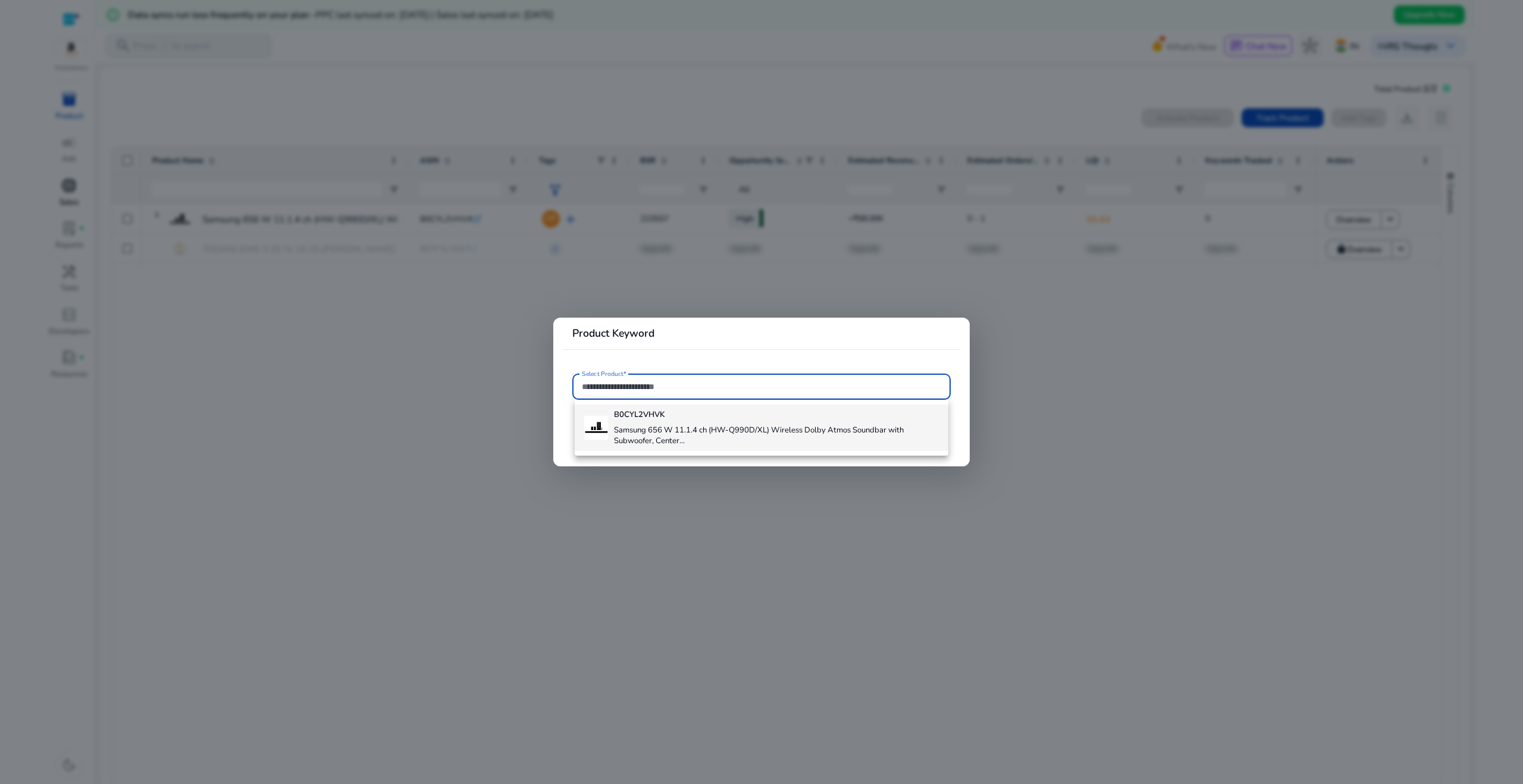
click at [784, 433] on h4 "Samsung 656 W 11.1.4 ch (HW-Q990D/XL) Wireless Dolby Atmos Soundbar with Subwoo…" at bounding box center [776, 435] width 325 height 21
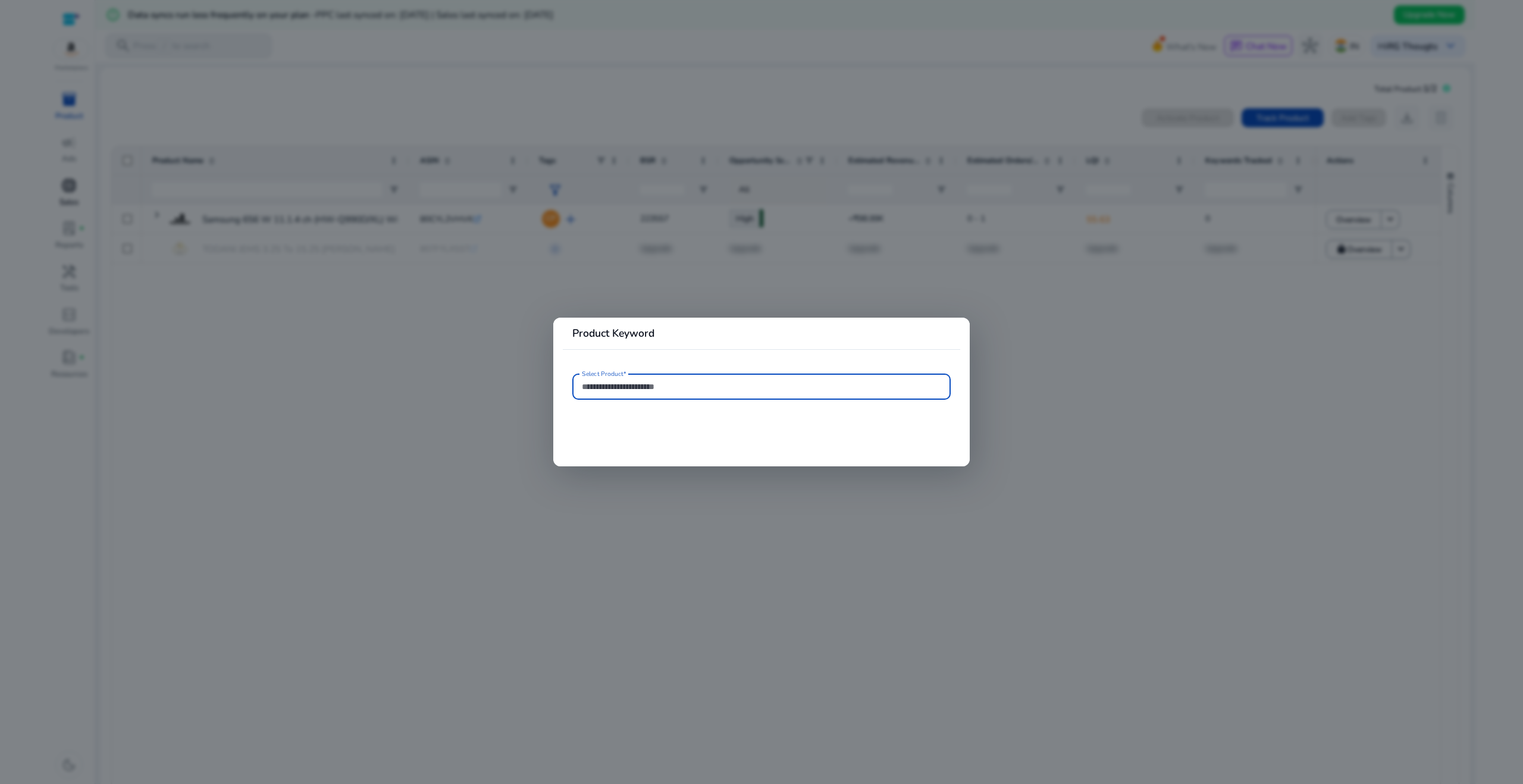
type input "**********"
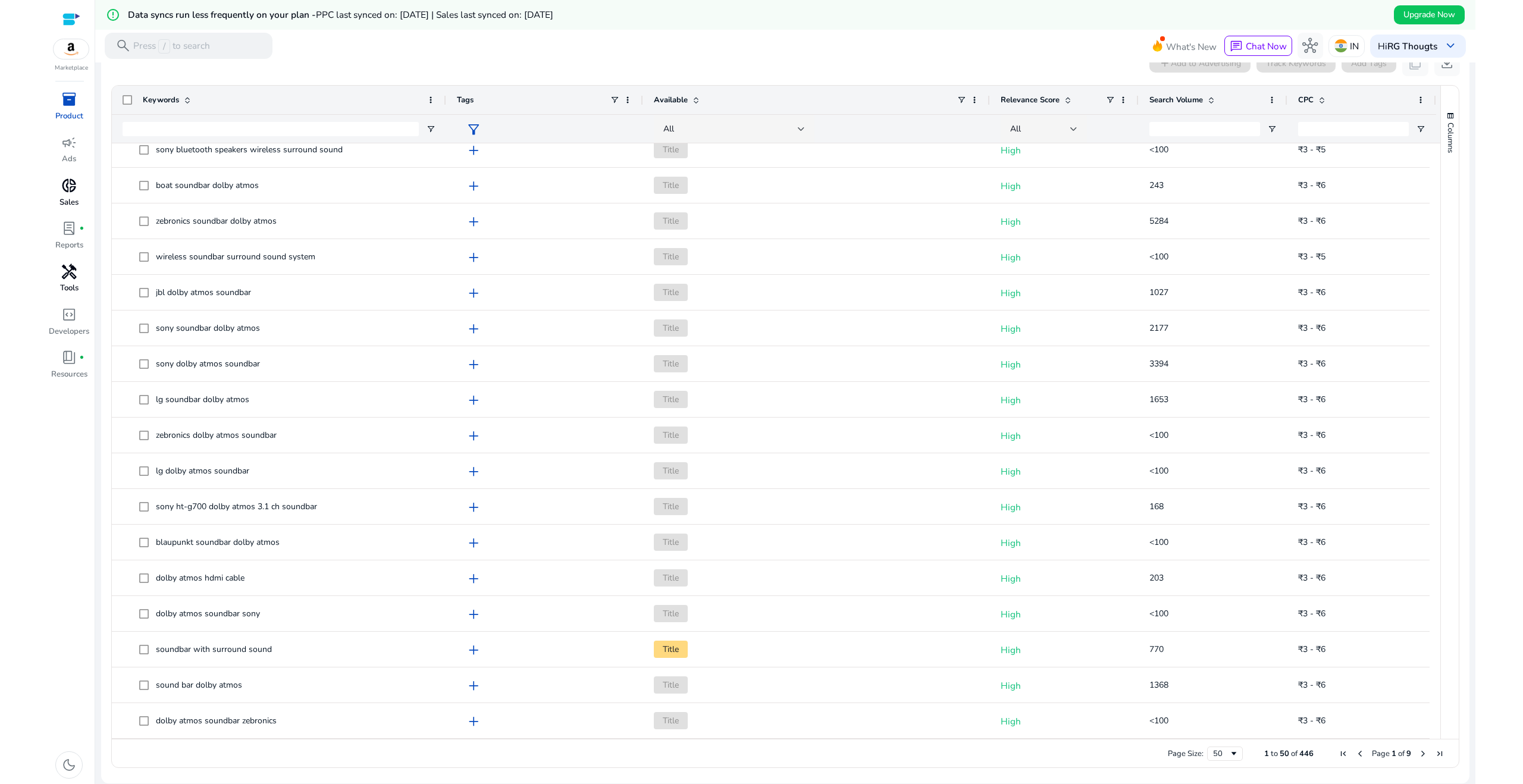
click at [70, 286] on p "Tools" at bounding box center [69, 288] width 18 height 12
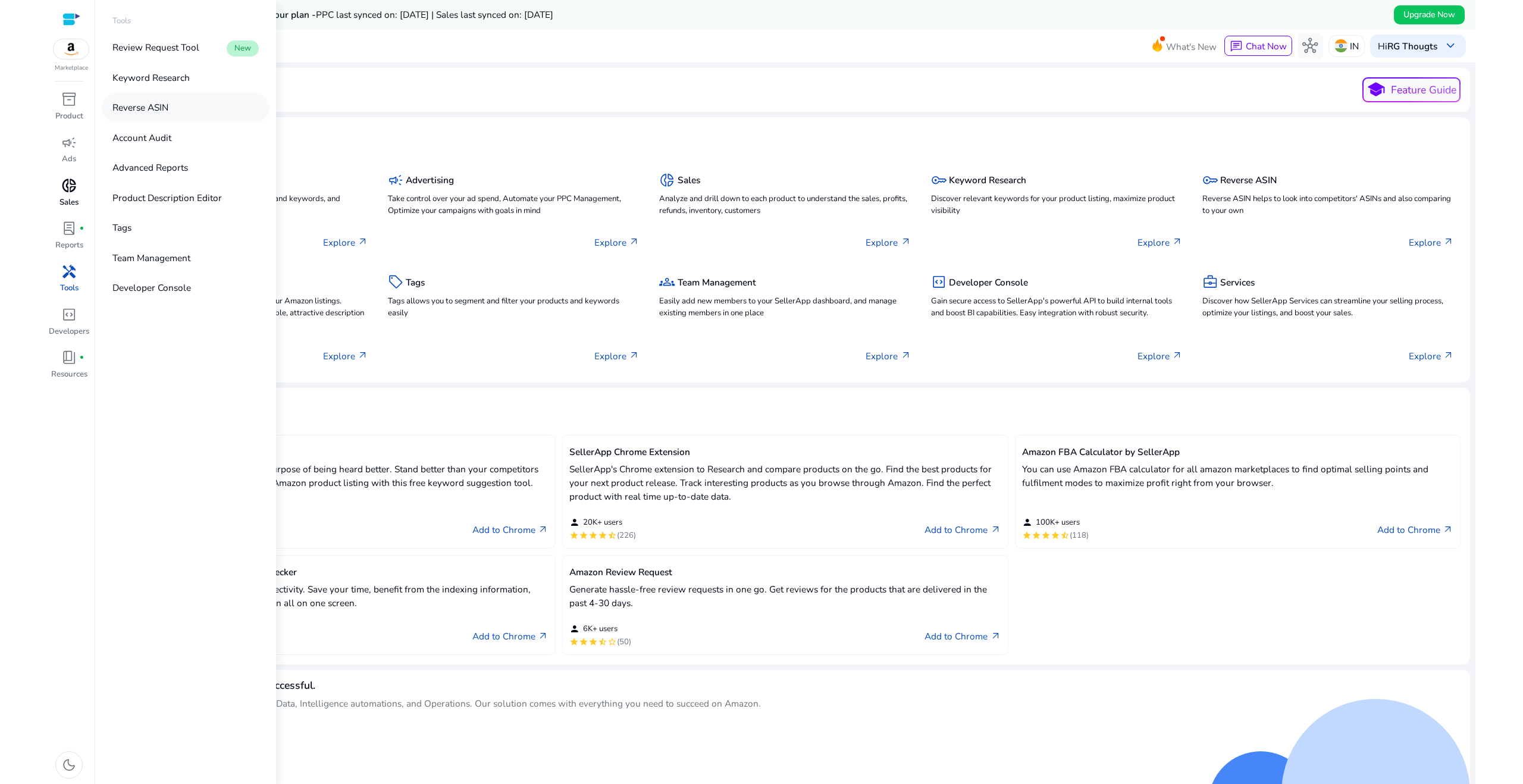
click at [161, 110] on p "Reverse ASIN" at bounding box center [140, 107] width 56 height 14
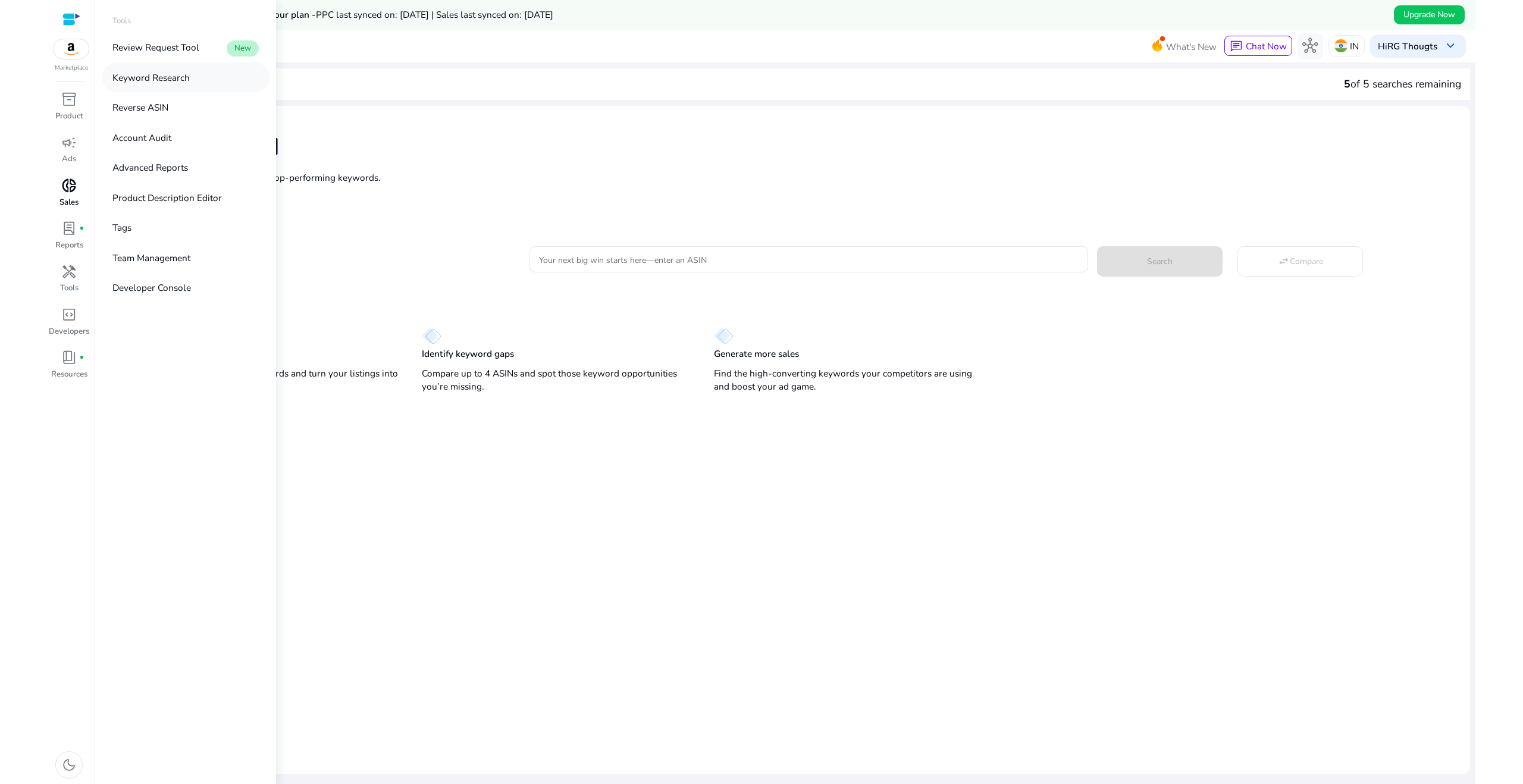
click at [146, 84] on p "Keyword Research" at bounding box center [151, 77] width 77 height 14
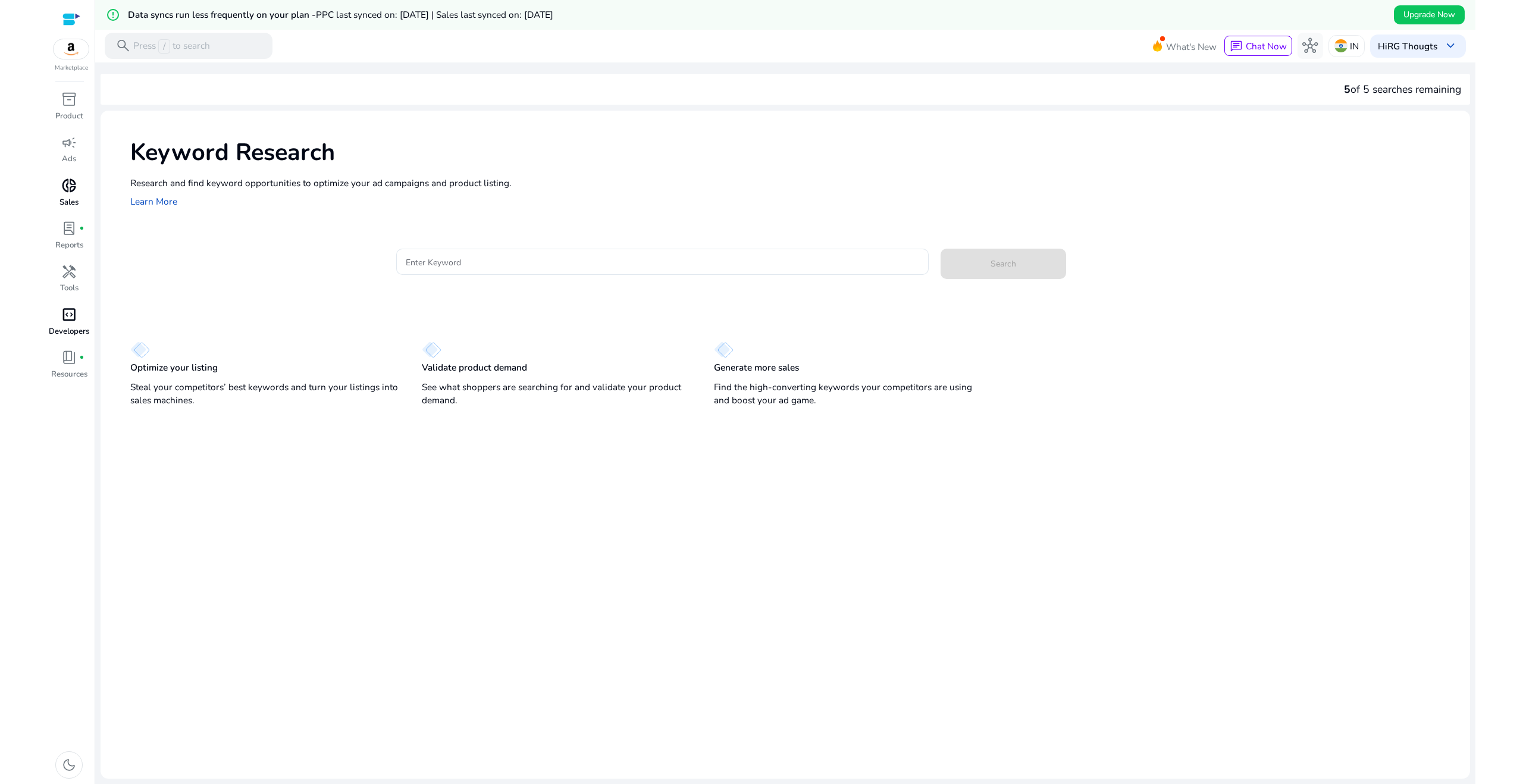
click at [64, 318] on span "code_blocks" at bounding box center [69, 315] width 15 height 15
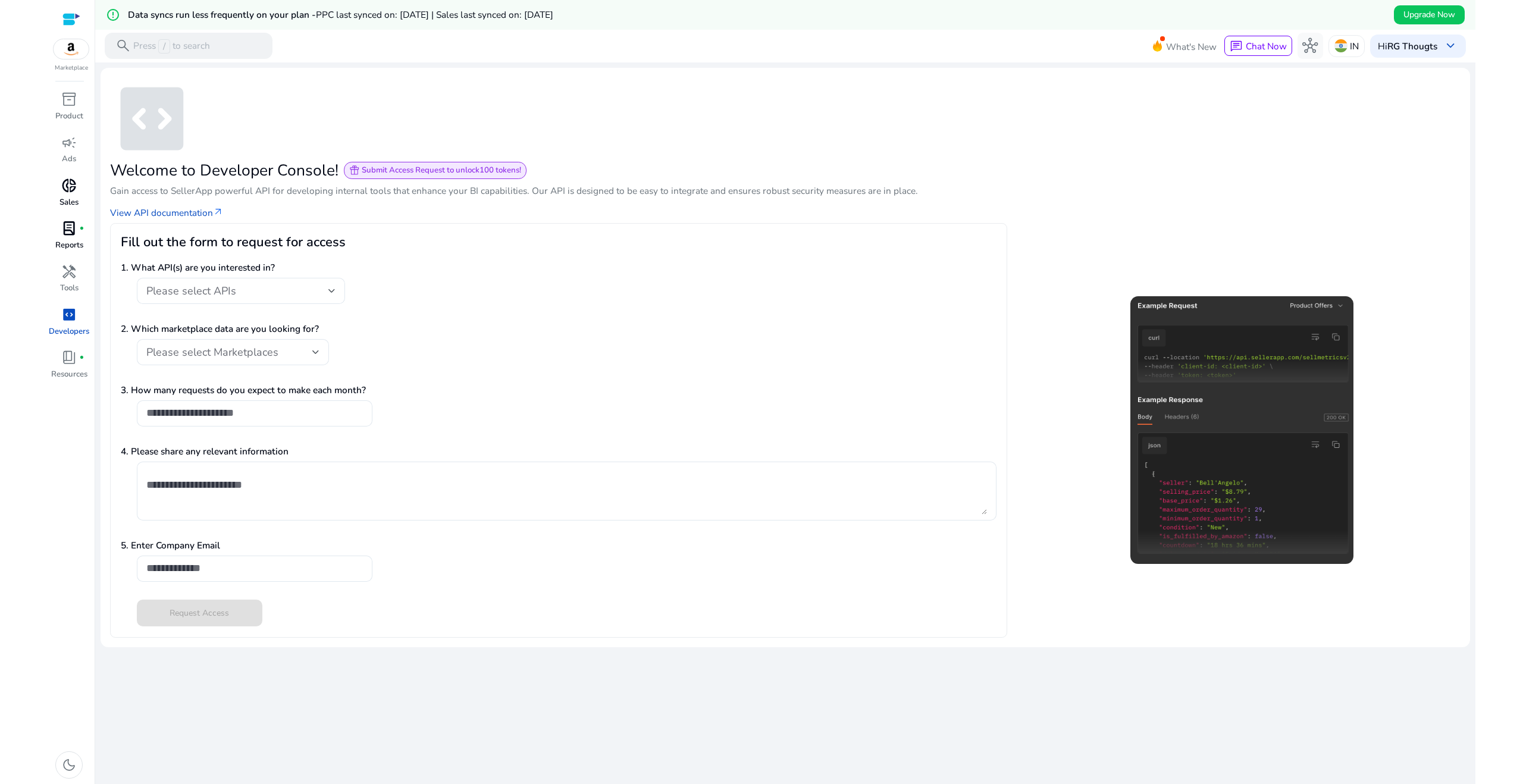
click at [62, 236] on span "lab_profile" at bounding box center [69, 229] width 15 height 15
